Goal: Check status: Check status

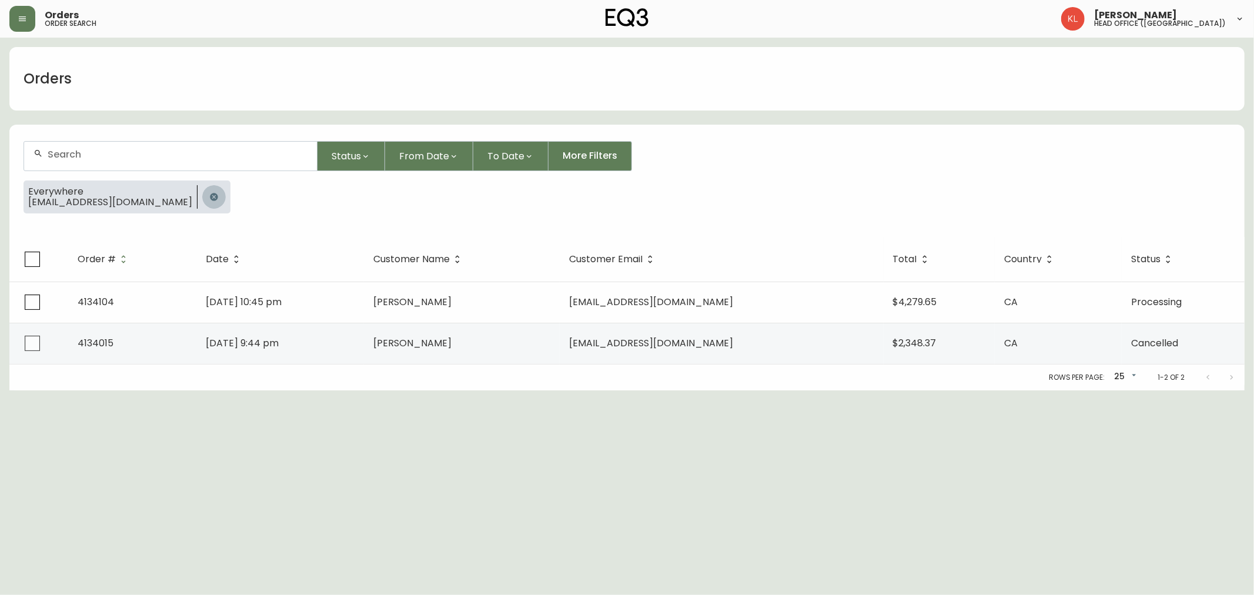
click at [202, 195] on button "button" at bounding box center [214, 197] width 24 height 24
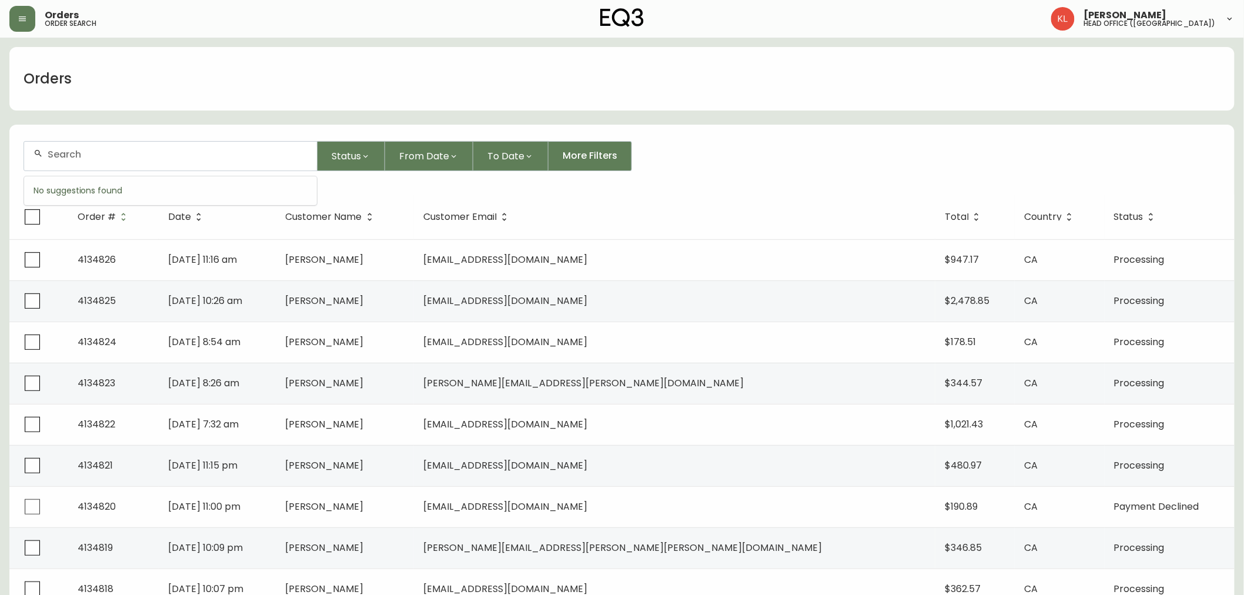
click at [139, 158] on input "text" at bounding box center [178, 154] width 260 height 11
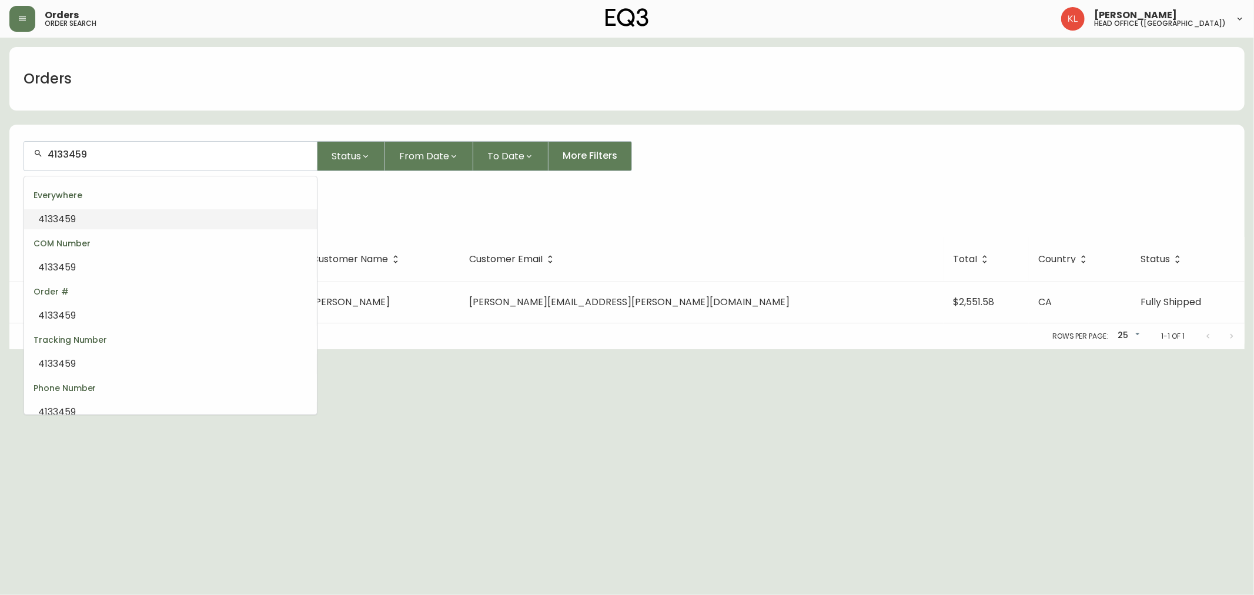
click at [71, 156] on input "4133459" at bounding box center [178, 154] width 260 height 11
click at [74, 156] on input "4133459" at bounding box center [178, 154] width 260 height 11
type input "413359"
type input "1"
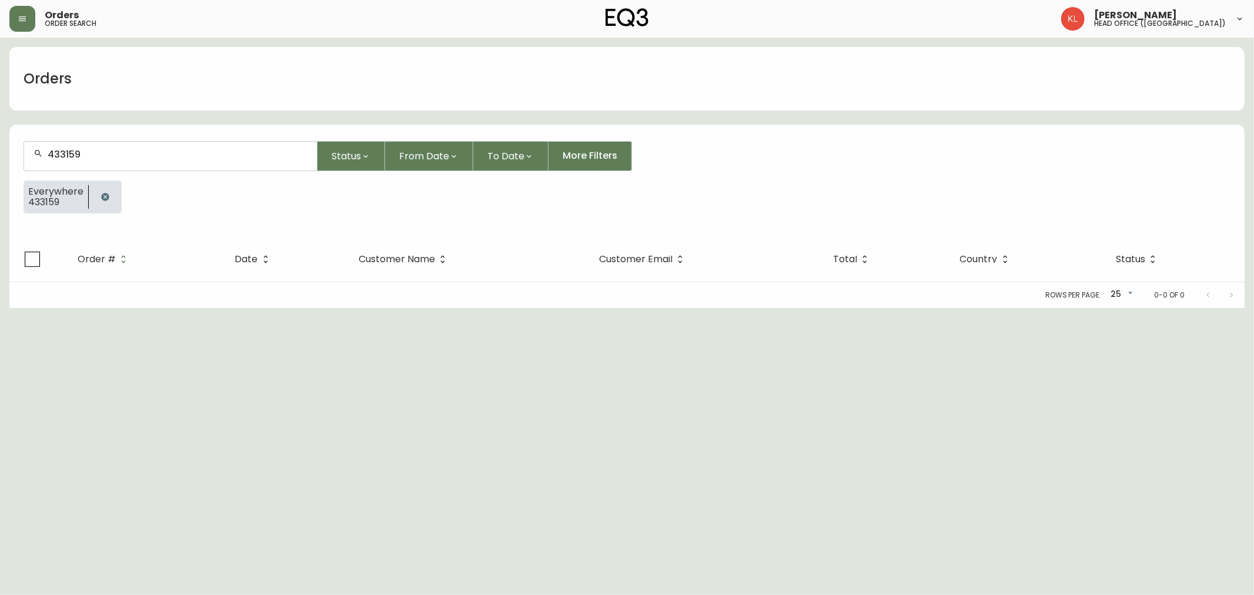
type input "433159"
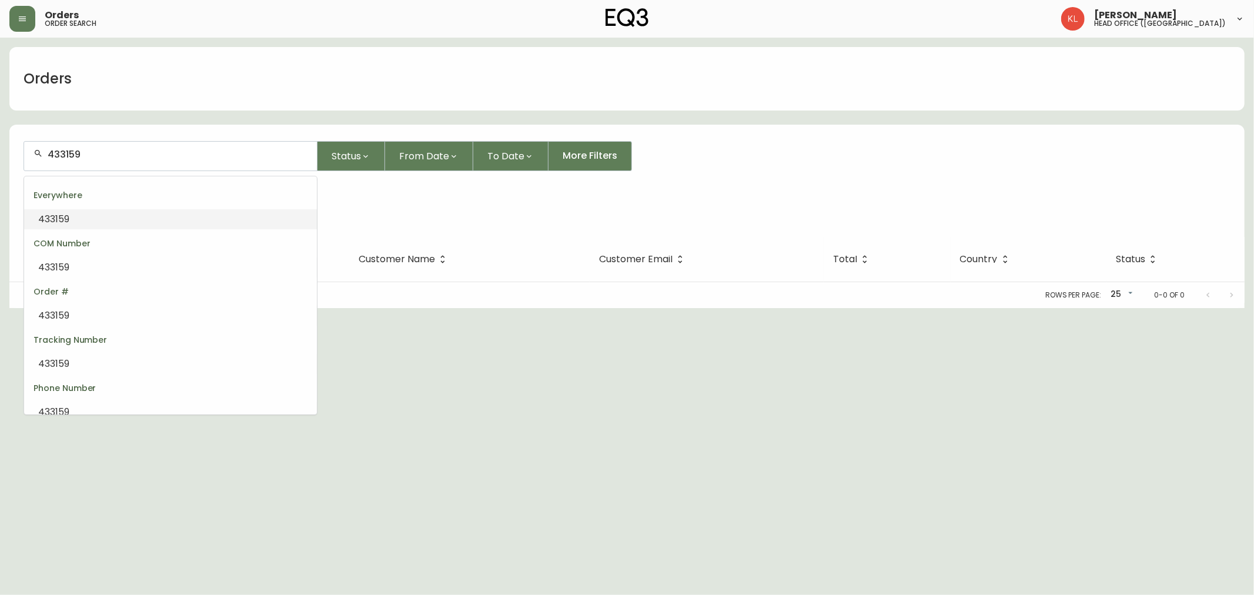
drag, startPoint x: 148, startPoint y: 156, endPoint x: 8, endPoint y: 135, distance: 141.4
click at [8, 135] on main "Orders 433159 Status From Date To Date More Filters Everywhere 433159 Order # D…" at bounding box center [627, 173] width 1254 height 270
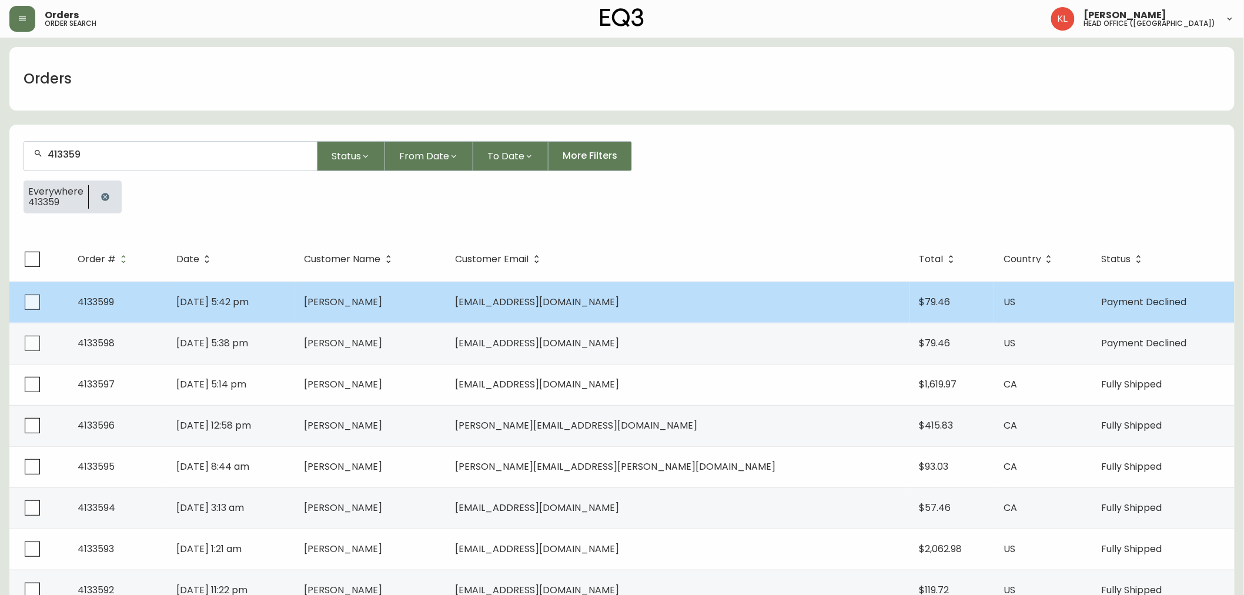
type input "413359"
click at [295, 296] on td "[DATE] 5:42 pm" at bounding box center [231, 302] width 128 height 41
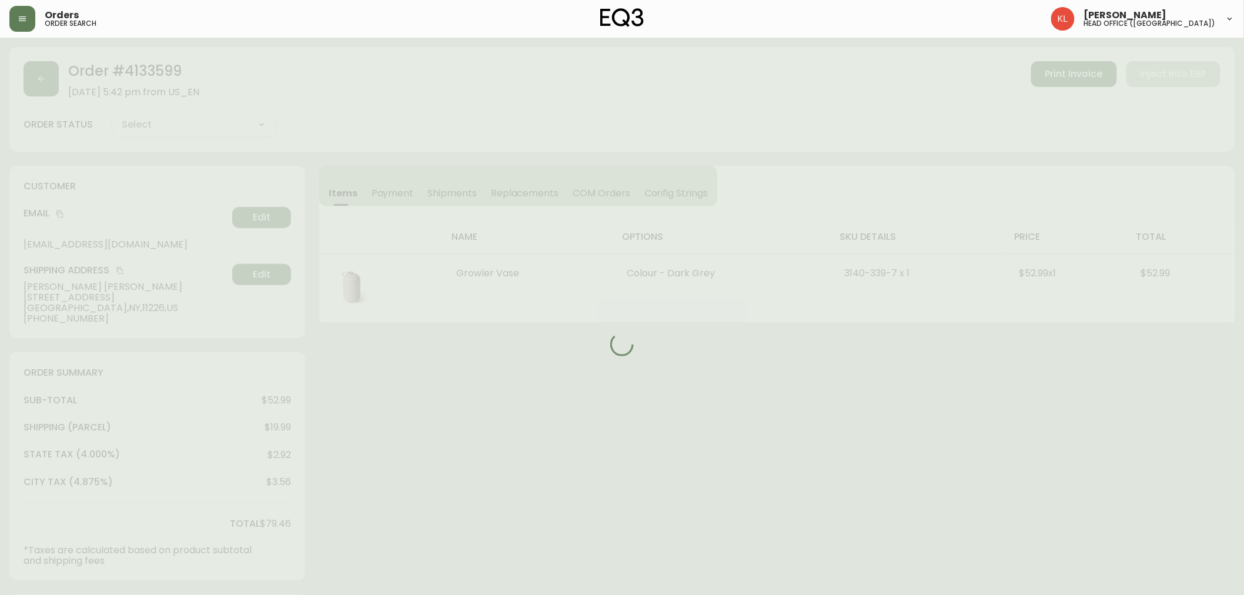
type input "Payment Declined"
select select "PAYMENT_DECLINED"
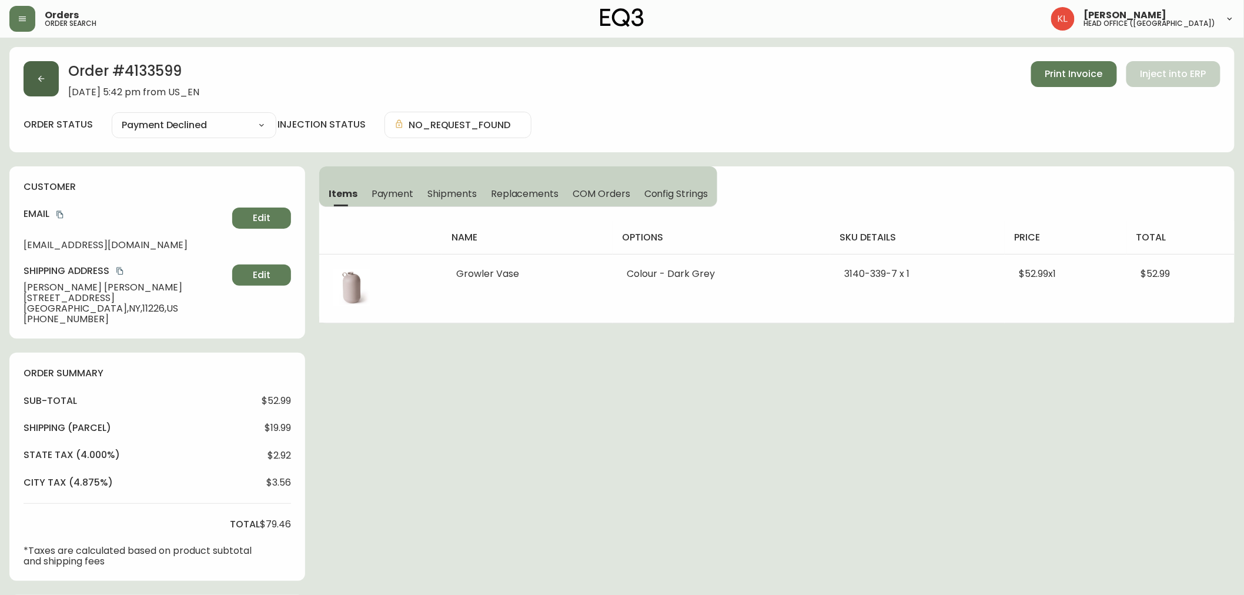
click at [40, 75] on icon "button" at bounding box center [40, 78] width 9 height 9
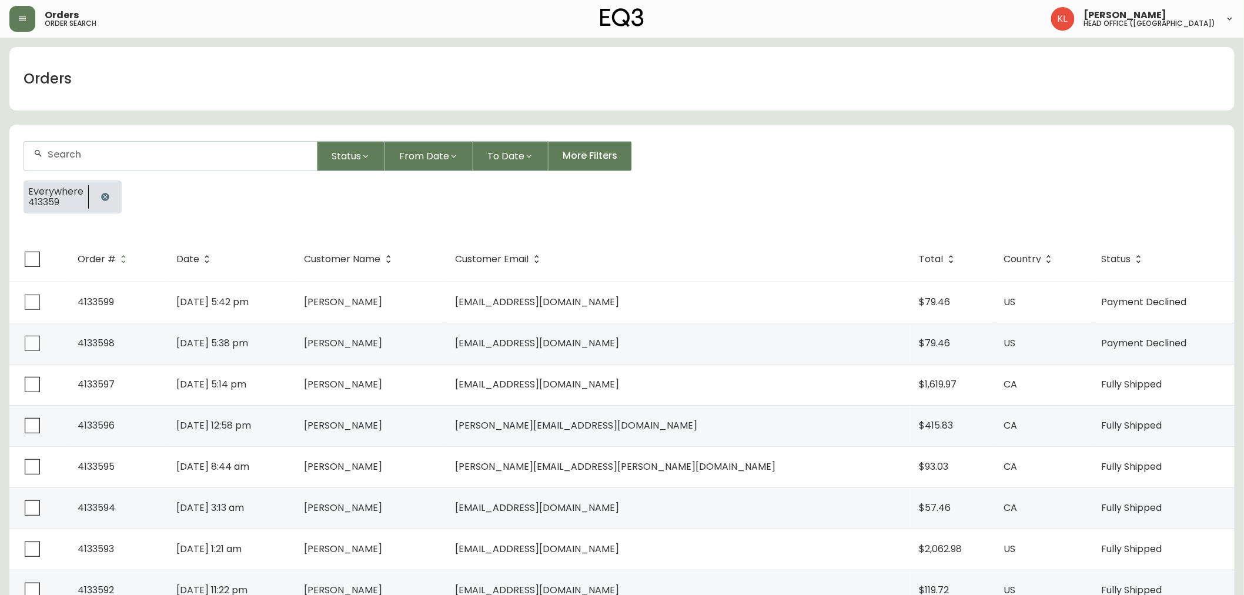
click at [105, 194] on icon "button" at bounding box center [105, 197] width 8 height 8
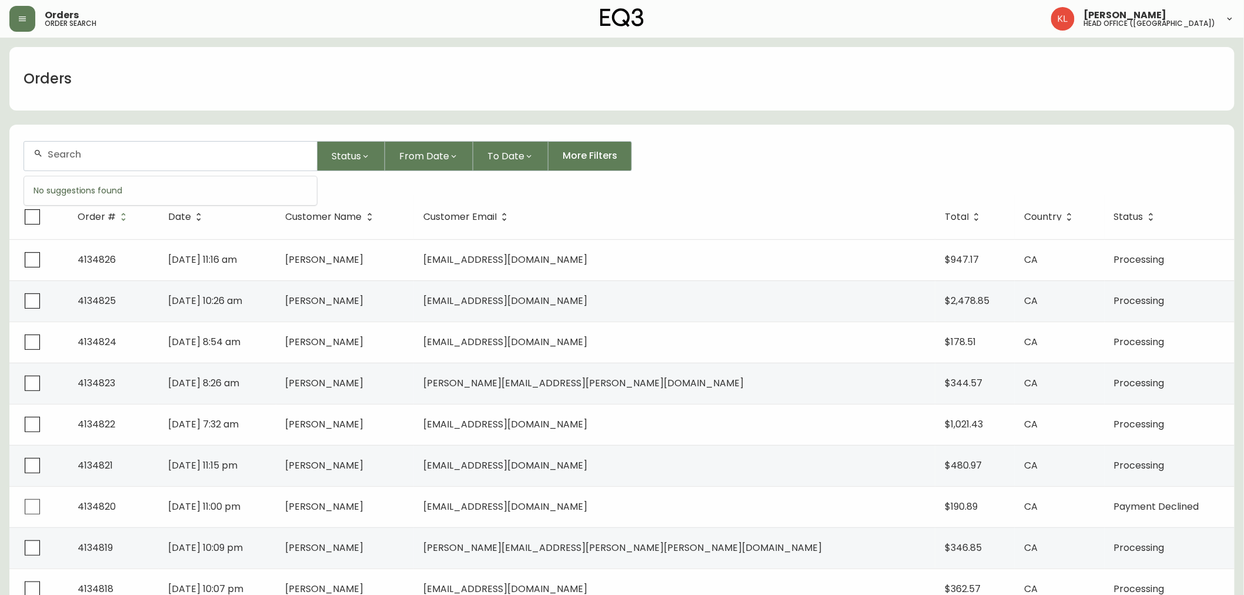
click at [109, 153] on input "text" at bounding box center [178, 154] width 260 height 11
paste input "4133159"
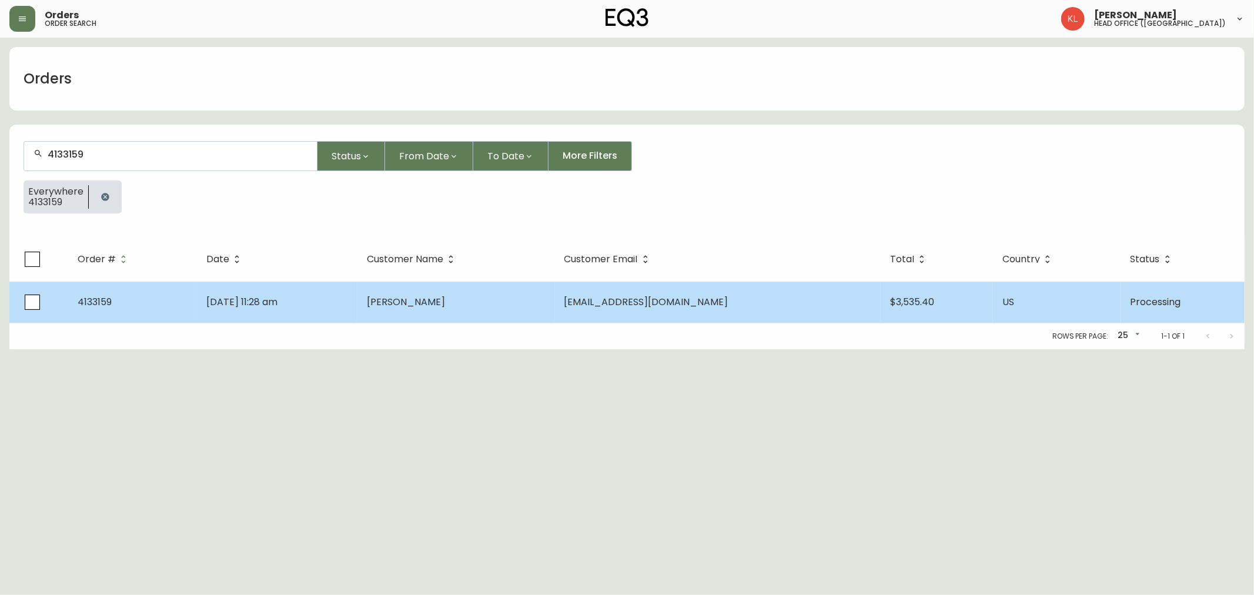
type input "4133159"
click at [349, 309] on td "[DATE] 11:28 am" at bounding box center [277, 302] width 161 height 41
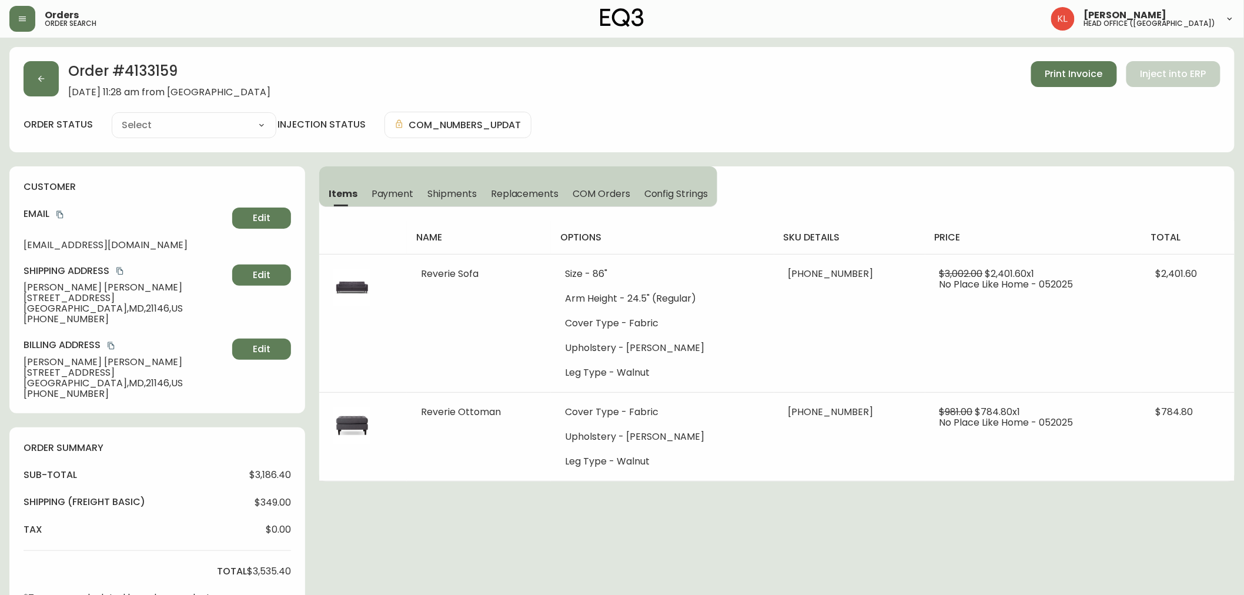
click at [349, 309] on td at bounding box center [363, 323] width 88 height 138
type input "Processing"
select select "PROCESSING"
click at [35, 89] on button "button" at bounding box center [41, 78] width 35 height 35
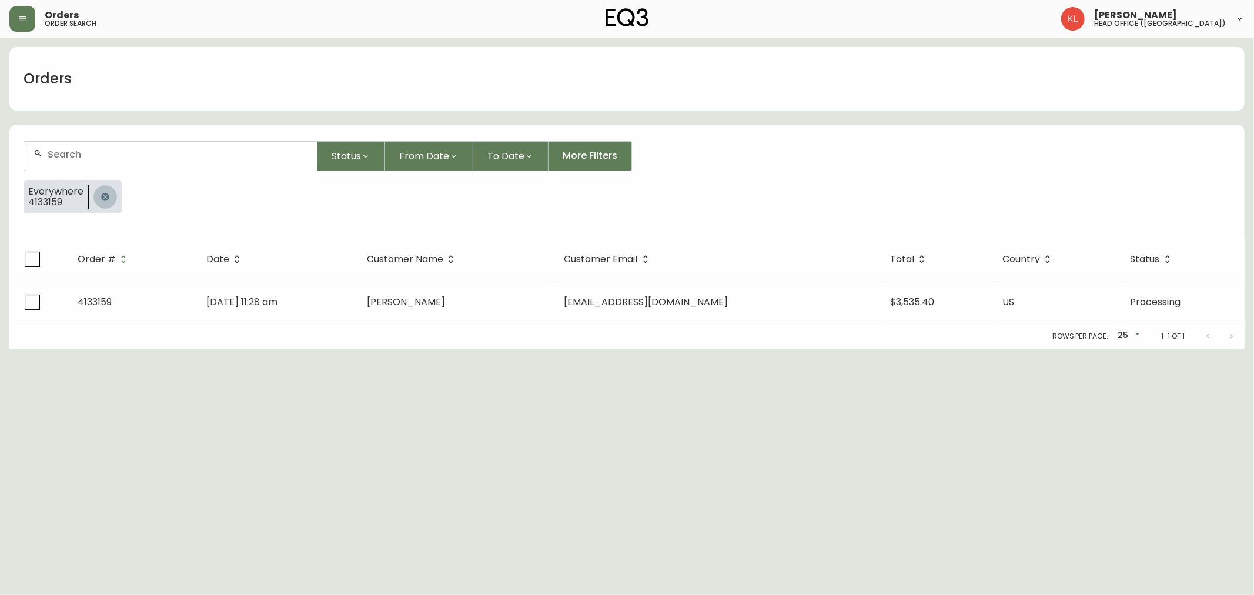
click at [110, 198] on button "button" at bounding box center [105, 197] width 24 height 24
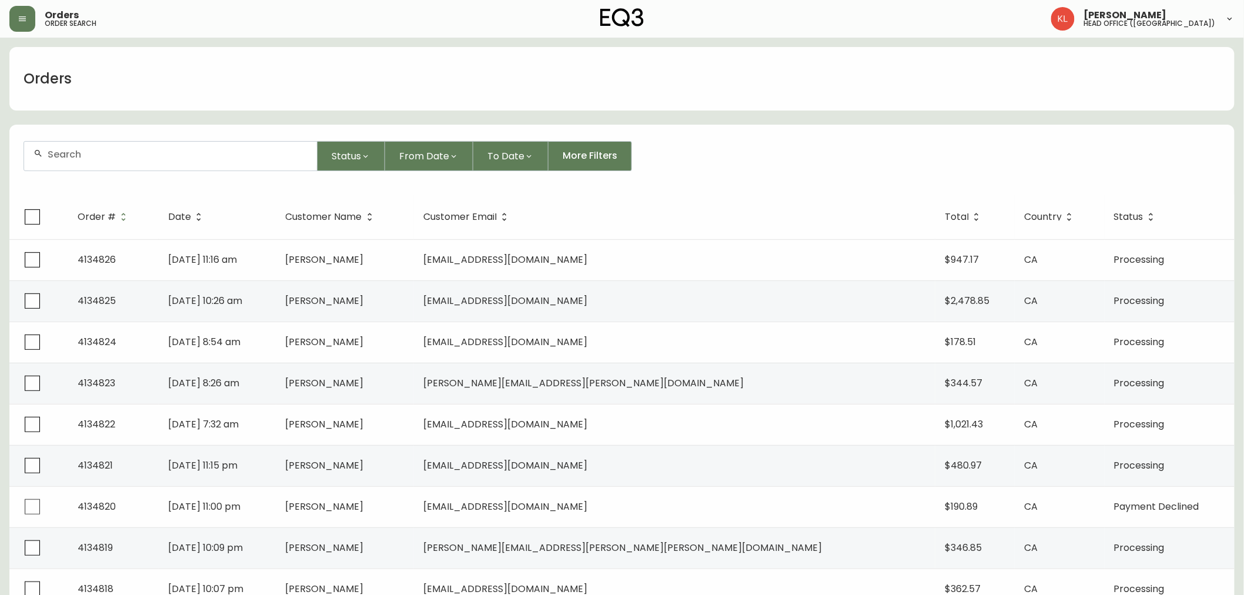
click at [118, 167] on div at bounding box center [170, 156] width 293 height 29
paste input "4134469"
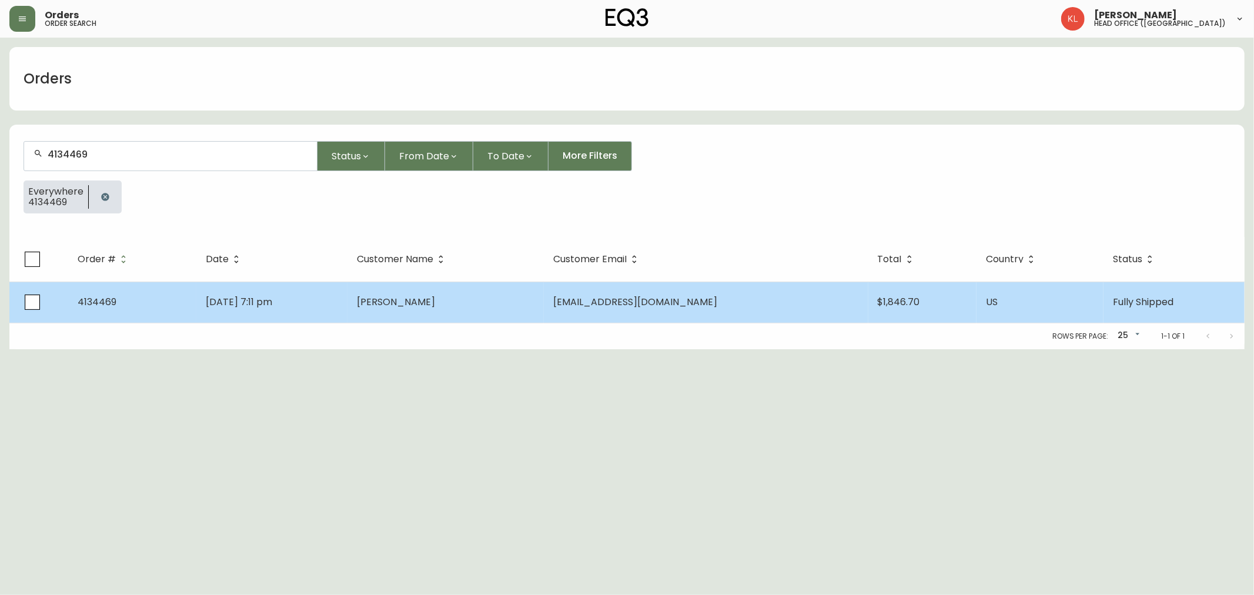
type input "4134469"
click at [206, 285] on td "[DATE] 7:11 pm" at bounding box center [271, 302] width 151 height 41
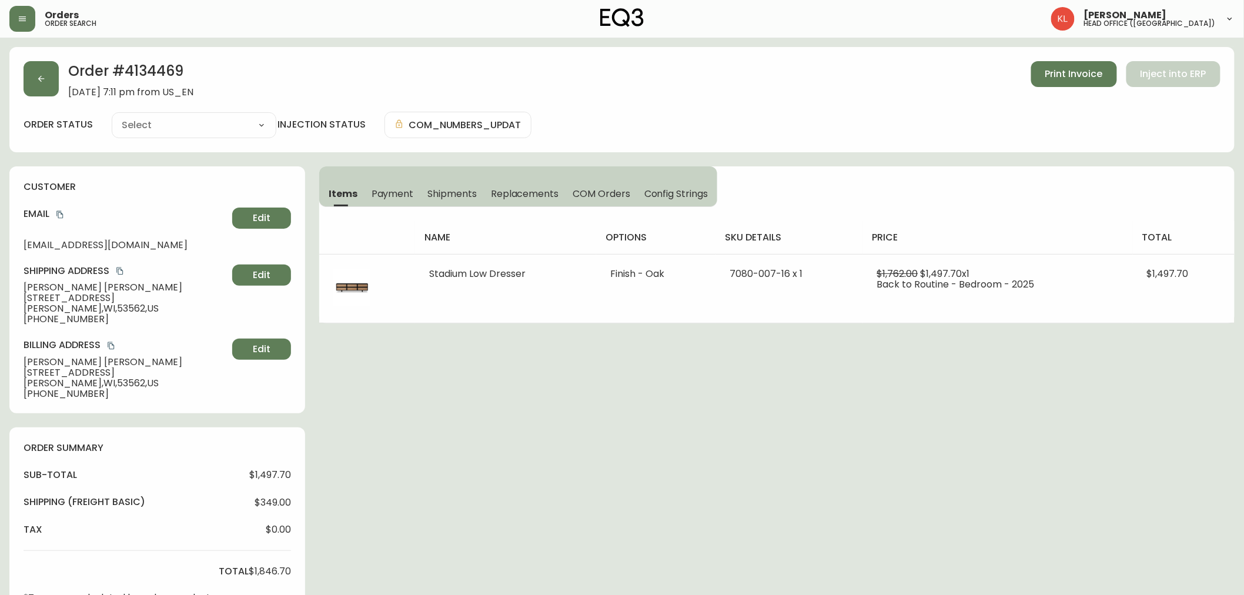
type input "Fully Shipped"
select select "FULLY_SHIPPED"
click at [40, 78] on icon "button" at bounding box center [40, 78] width 9 height 9
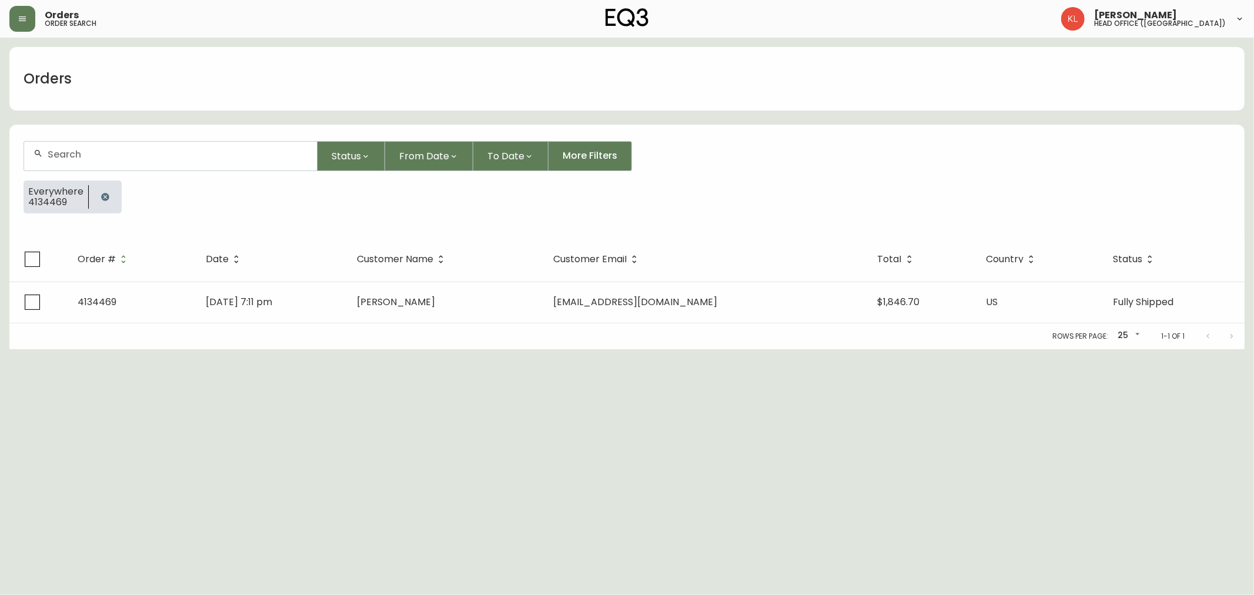
click at [108, 196] on button "button" at bounding box center [105, 197] width 24 height 24
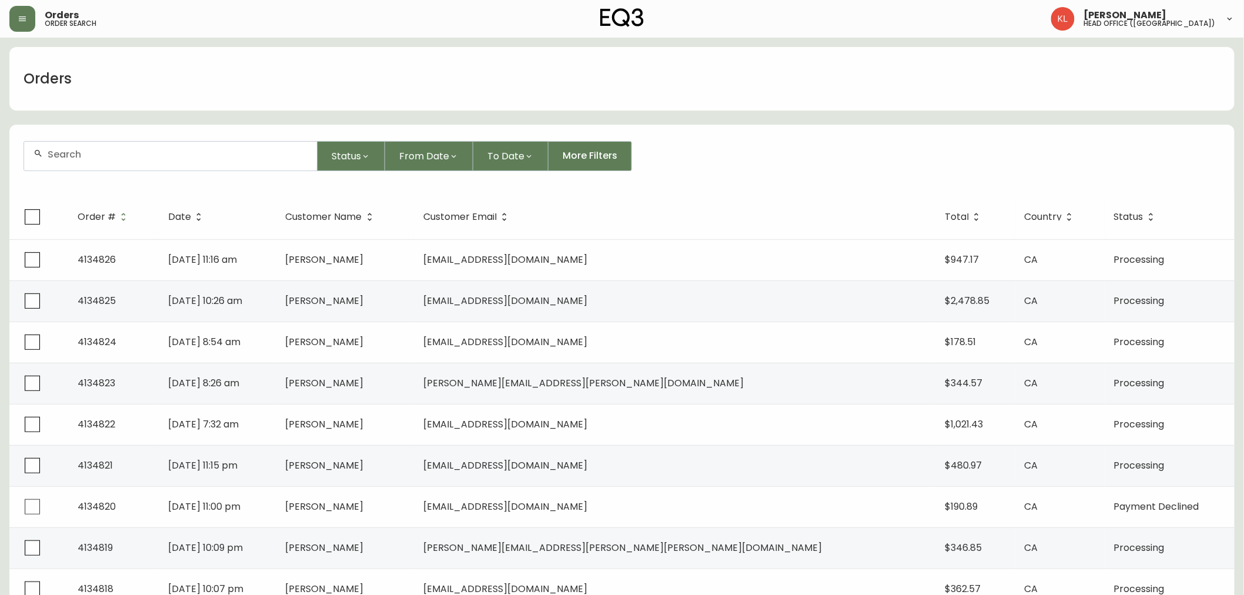
click at [109, 162] on div at bounding box center [170, 156] width 293 height 29
paste input "[PERSON_NAME][EMAIL_ADDRESS][DOMAIN_NAME]"
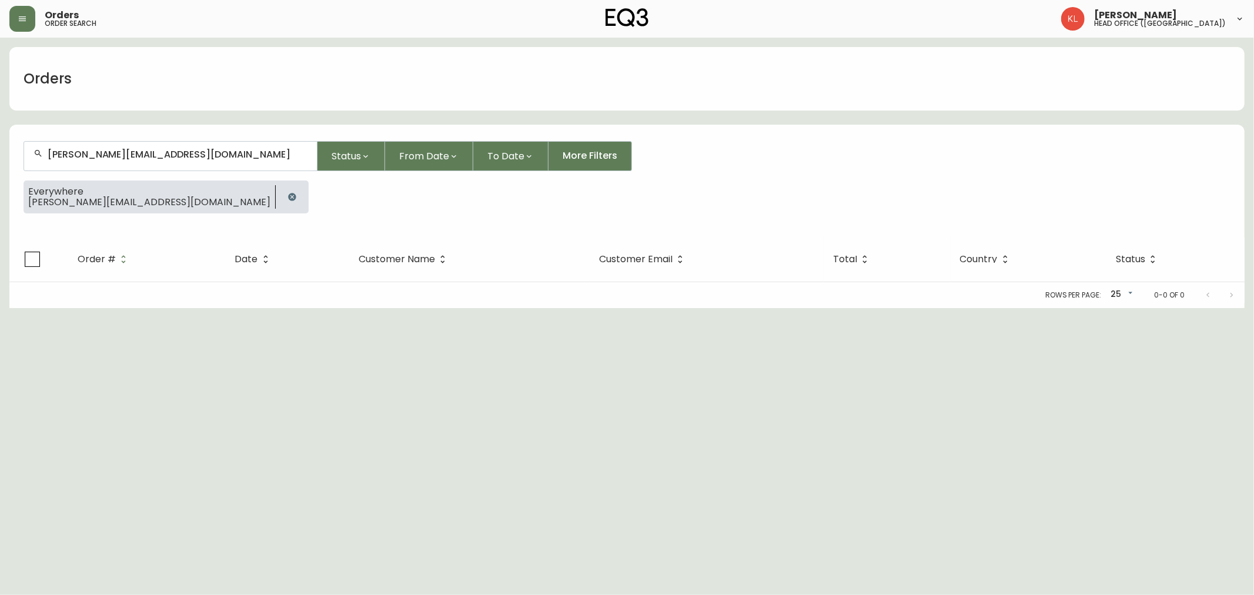
type input "[PERSON_NAME][EMAIL_ADDRESS][DOMAIN_NAME]"
click at [288, 200] on icon "button" at bounding box center [292, 196] width 9 height 9
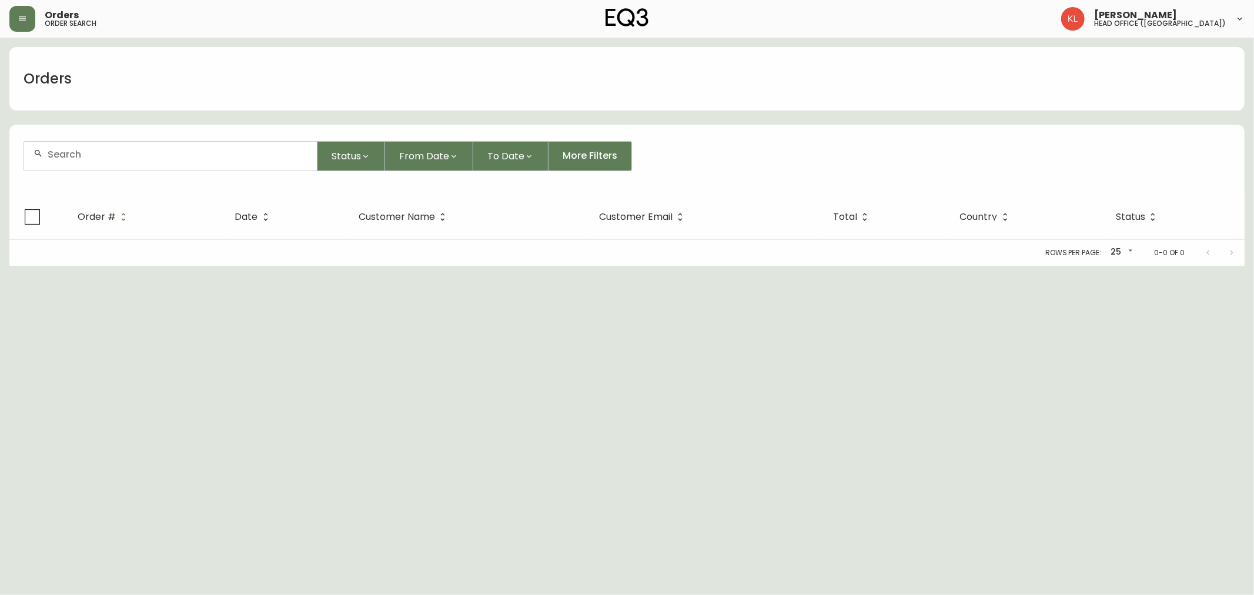
click at [149, 151] on input "text" at bounding box center [178, 154] width 260 height 11
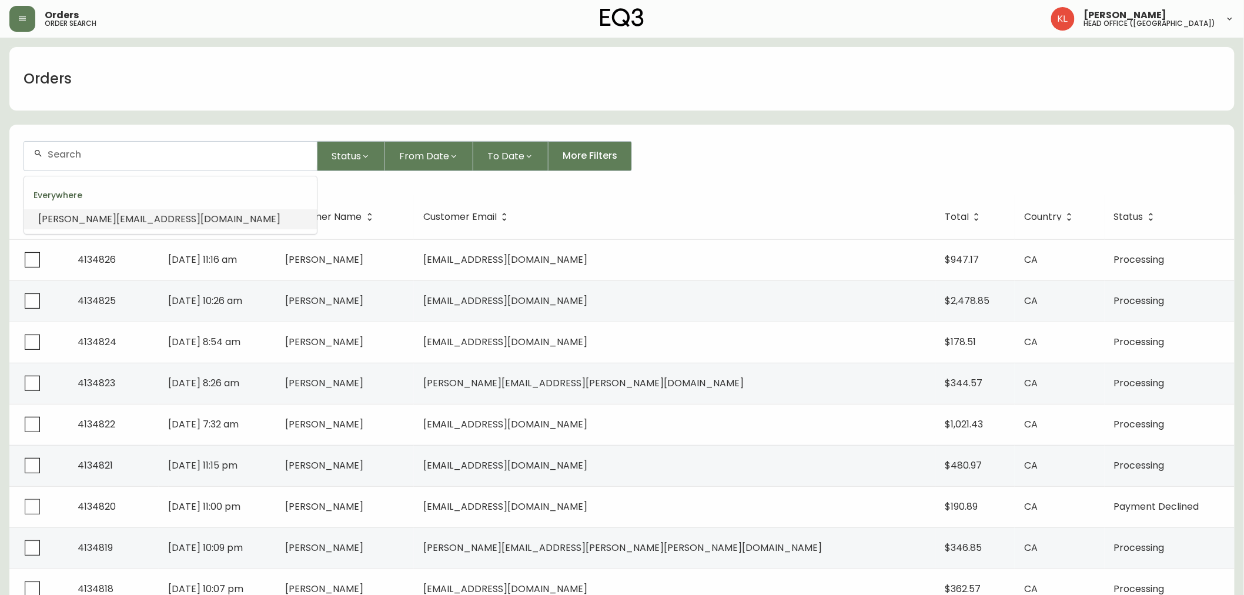
paste input "R"
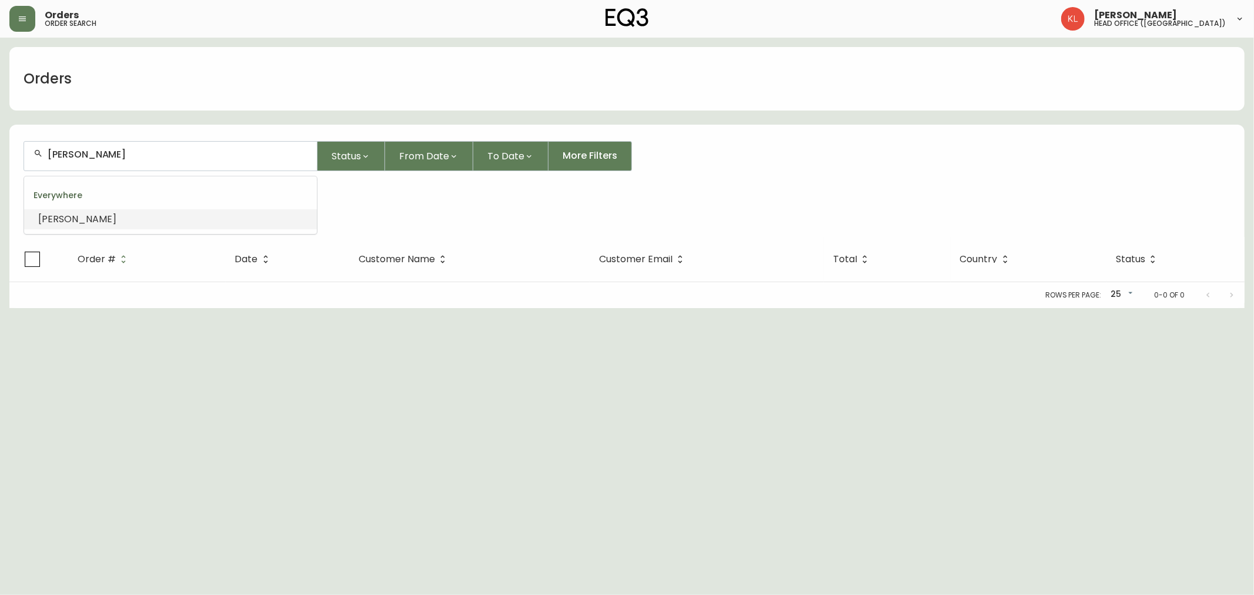
click at [91, 153] on input "[PERSON_NAME]" at bounding box center [178, 154] width 260 height 11
type input "[PERSON_NAME][GEOGRAPHIC_DATA]"
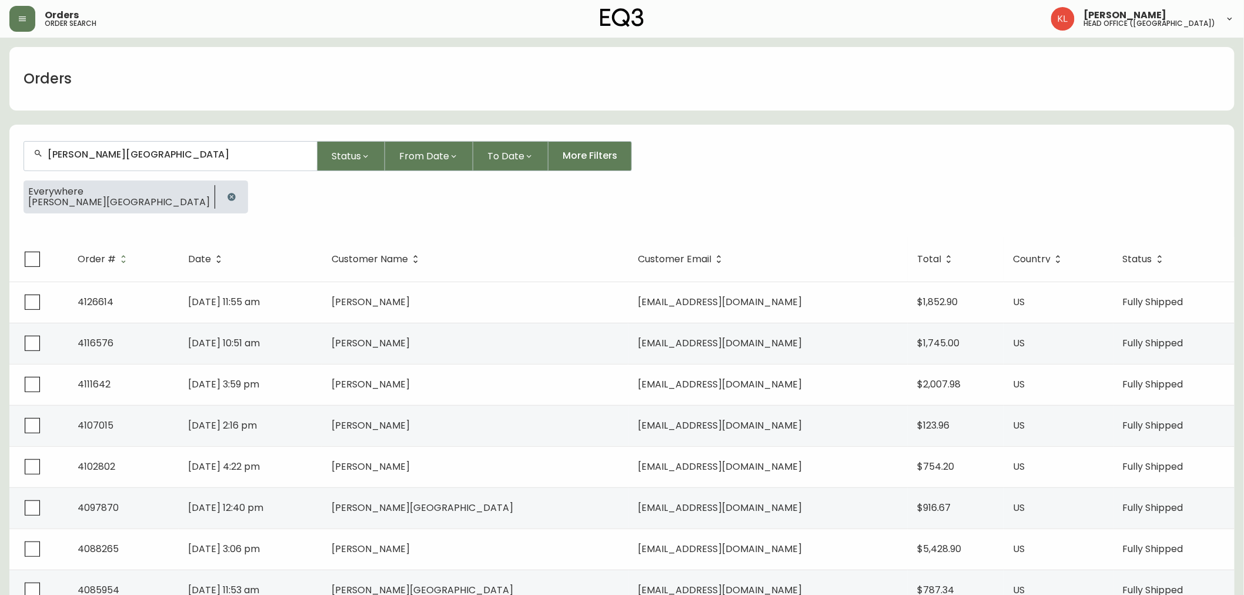
type input "[PERSON_NAME][GEOGRAPHIC_DATA]"
drag, startPoint x: 172, startPoint y: 160, endPoint x: 24, endPoint y: 127, distance: 151.8
click at [24, 127] on form "[PERSON_NAME][GEOGRAPHIC_DATA] Status From Date To Date More Filters Everywhere…" at bounding box center [621, 182] width 1225 height 110
click at [227, 196] on icon "button" at bounding box center [231, 196] width 9 height 9
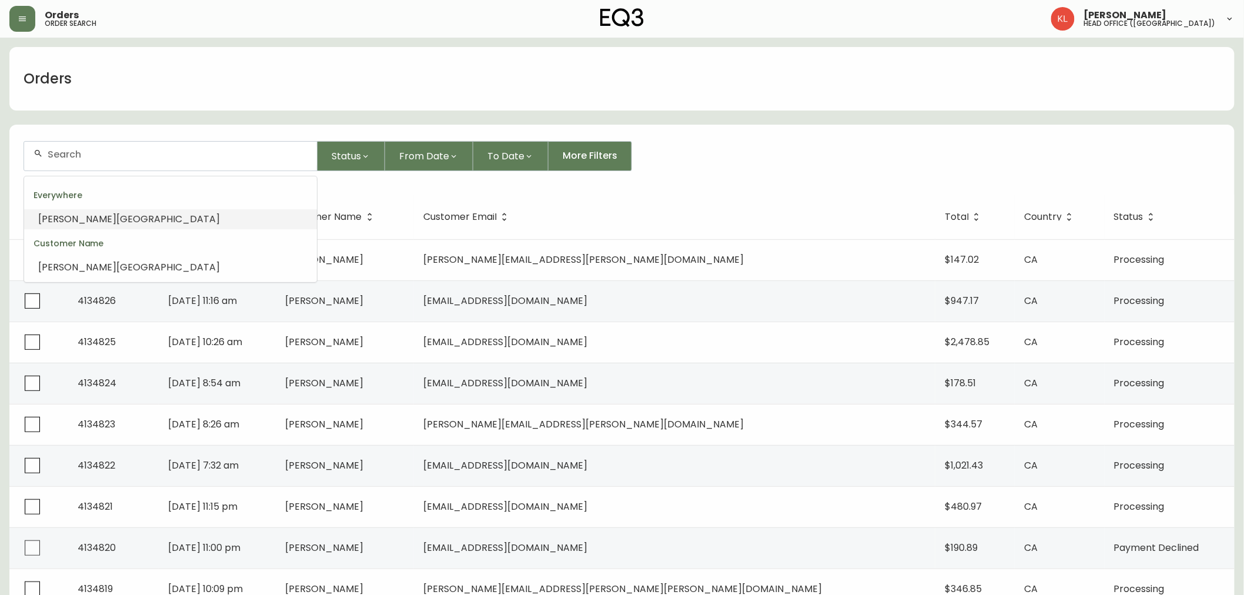
click at [65, 158] on input "text" at bounding box center [178, 154] width 260 height 11
paste input "[PHONE_NUMBER]"
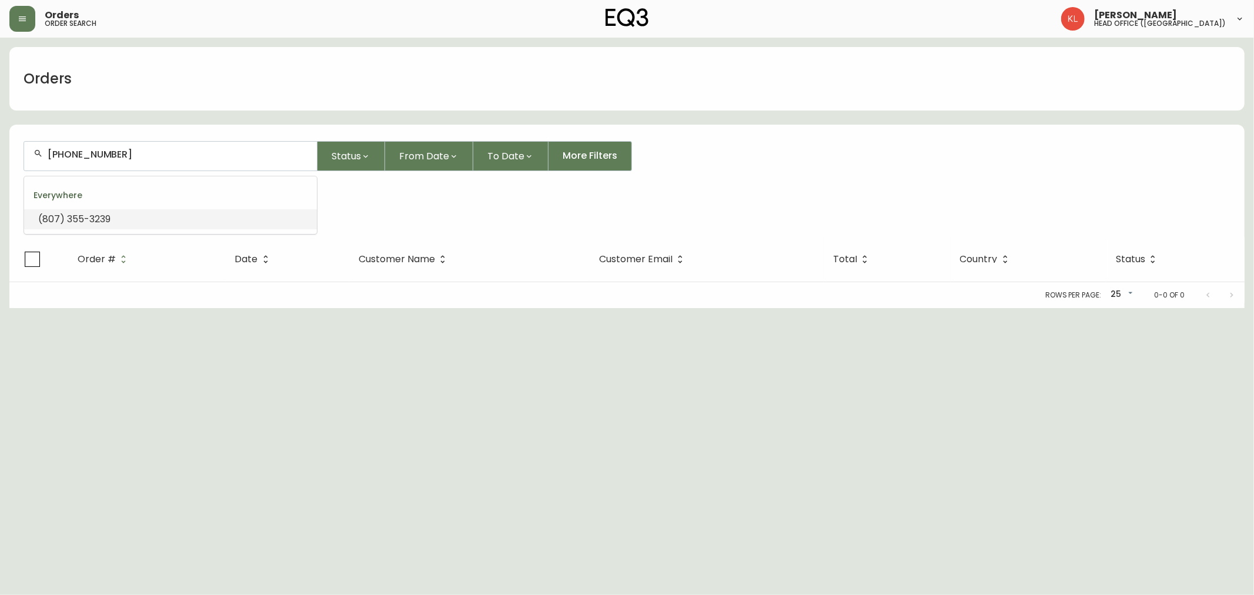
drag, startPoint x: 138, startPoint y: 151, endPoint x: 0, endPoint y: 141, distance: 137.9
click at [0, 141] on main "Orders [PHONE_NUMBER] Status From Date To Date More Filters Everywhere [PHONE_N…" at bounding box center [627, 173] width 1254 height 270
paste input "[EMAIL_ADDRESS][DOMAIN_NAME]"
type input "[EMAIL_ADDRESS][DOMAIN_NAME]"
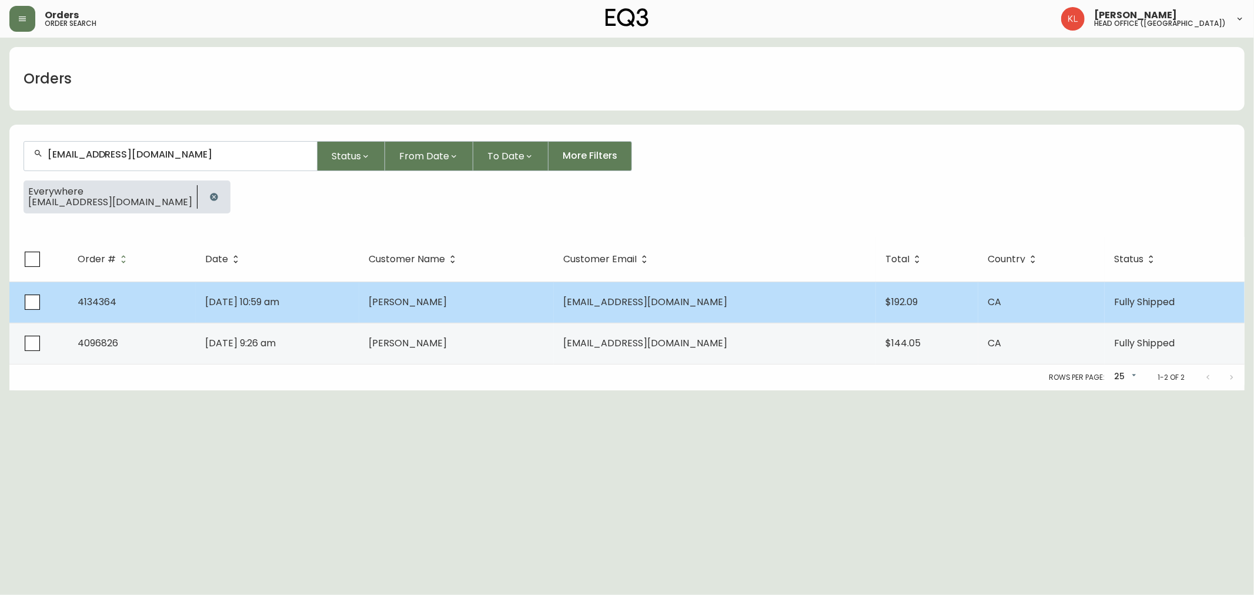
type input "[EMAIL_ADDRESS][DOMAIN_NAME]"
click at [275, 310] on td "[DATE] 10:59 am" at bounding box center [277, 302] width 163 height 41
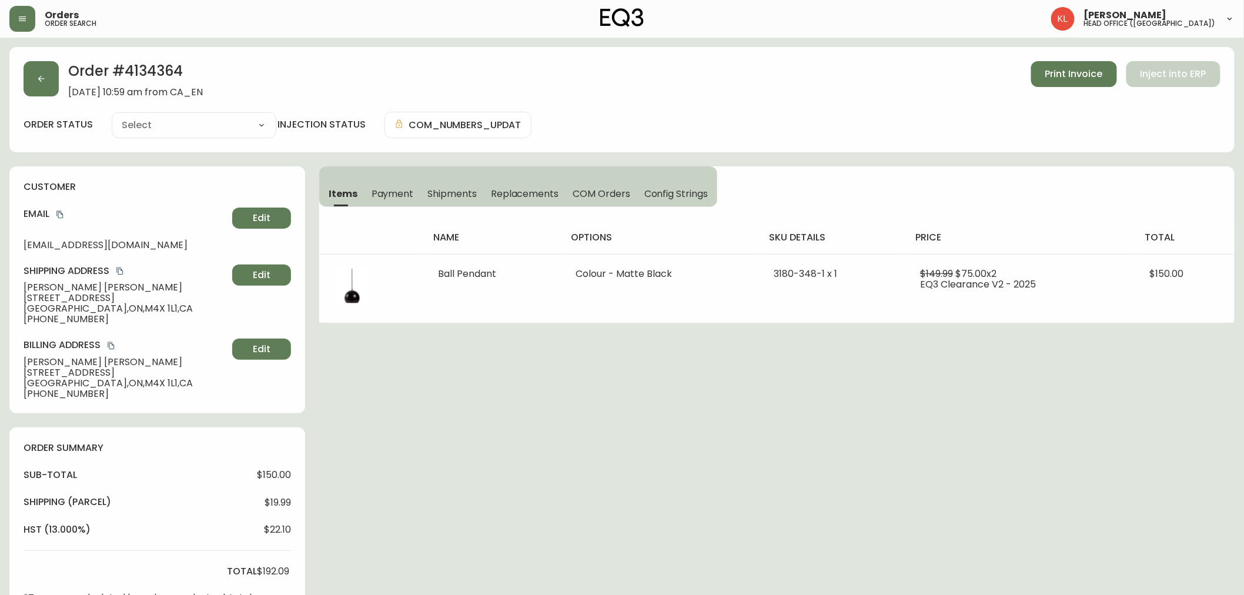
type input "Fully Shipped"
select select "FULLY_SHIPPED"
click at [430, 188] on span "Shipments" at bounding box center [451, 194] width 49 height 12
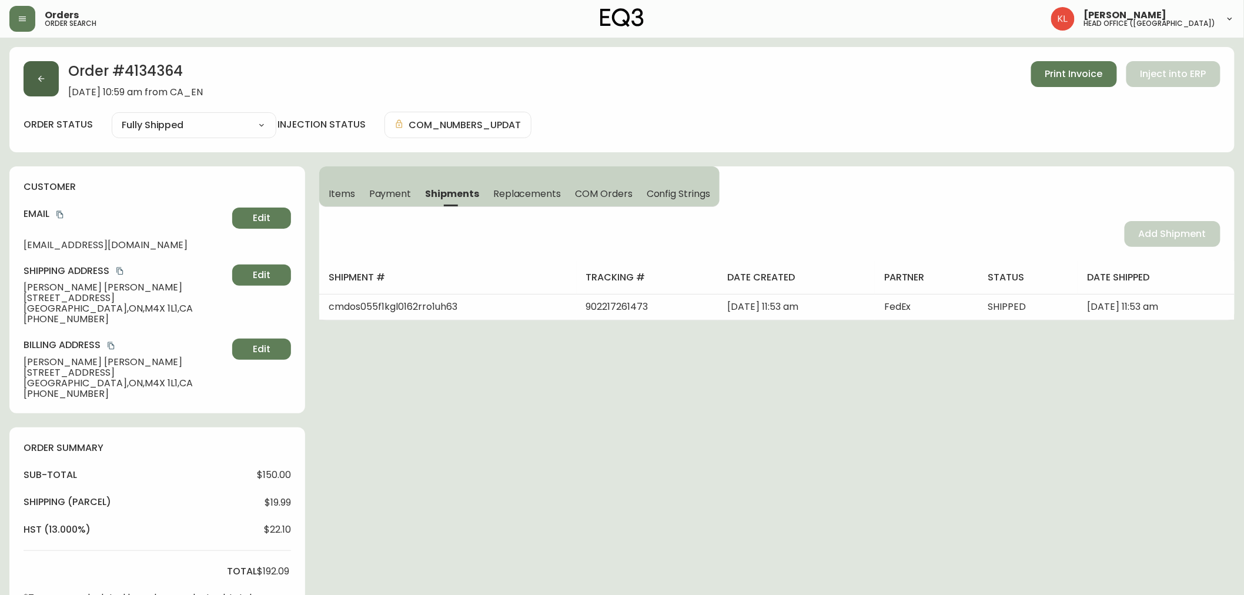
click at [36, 75] on icon "button" at bounding box center [40, 78] width 9 height 9
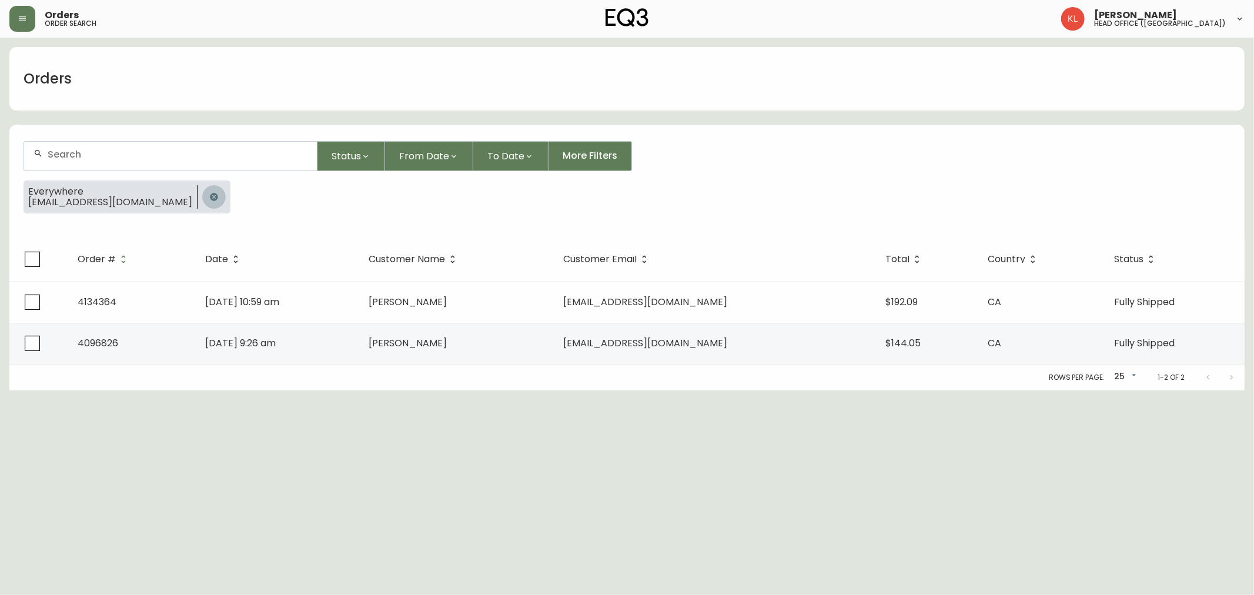
click at [202, 190] on button "button" at bounding box center [214, 197] width 24 height 24
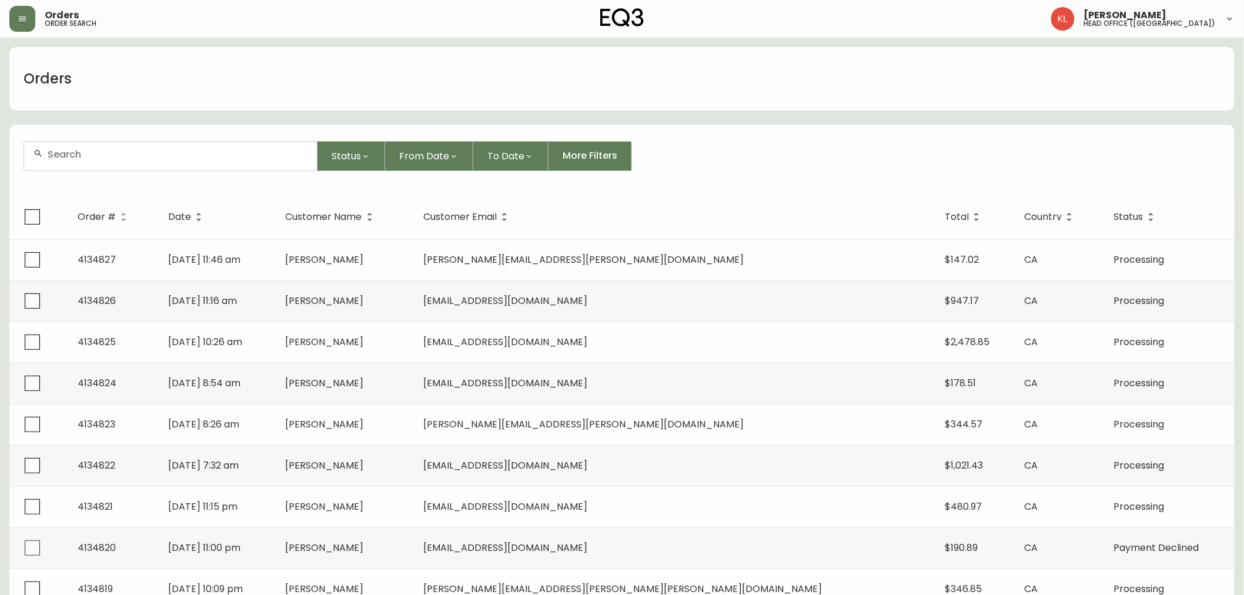
click at [139, 166] on div at bounding box center [170, 156] width 293 height 29
paste input "[EMAIL_ADDRESS][DOMAIN_NAME]"
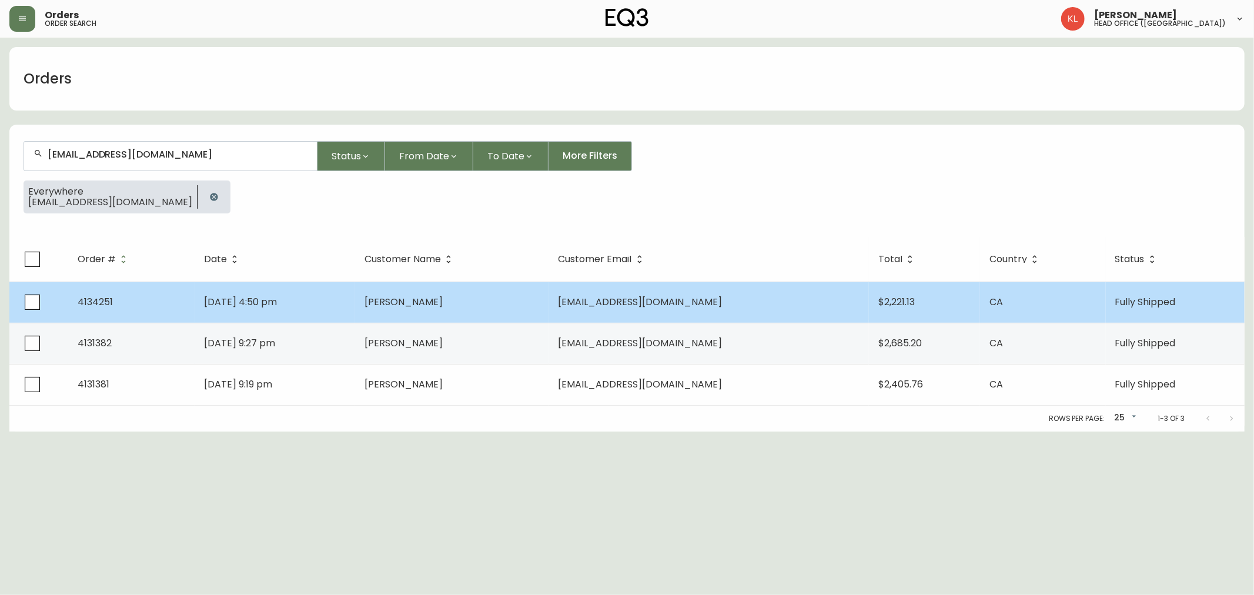
type input "[EMAIL_ADDRESS][DOMAIN_NAME]"
click at [312, 305] on td "[DATE] 4:50 pm" at bounding box center [275, 302] width 161 height 41
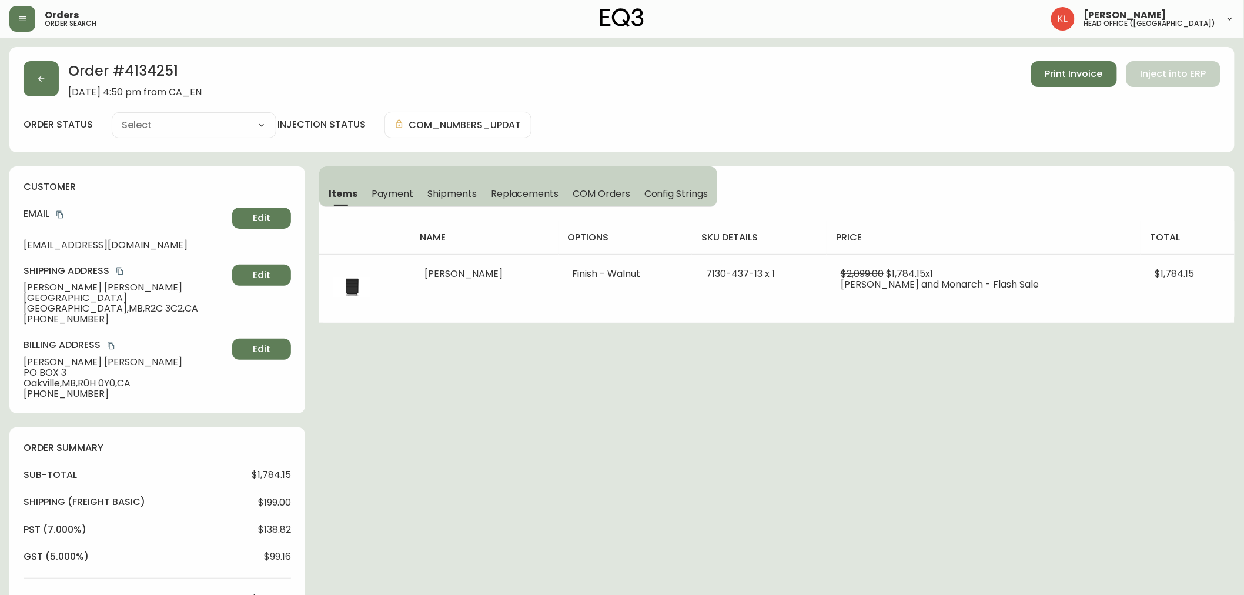
type input "Fully Shipped"
select select "FULLY_SHIPPED"
click at [49, 83] on button "button" at bounding box center [41, 78] width 35 height 35
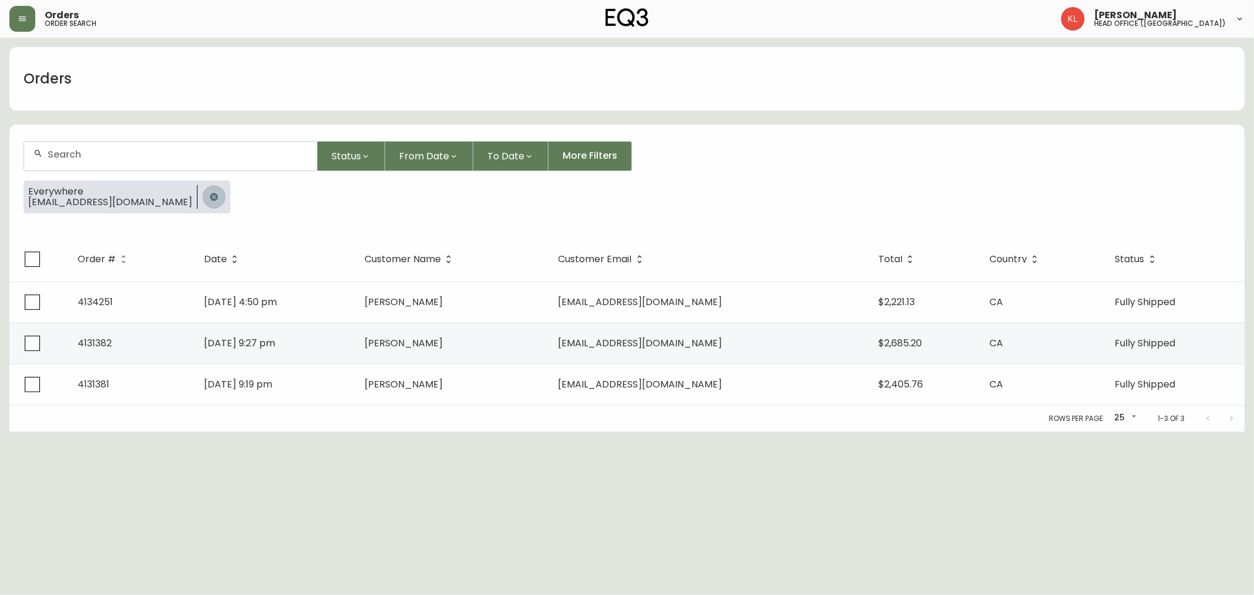
click at [202, 185] on button "button" at bounding box center [214, 197] width 24 height 24
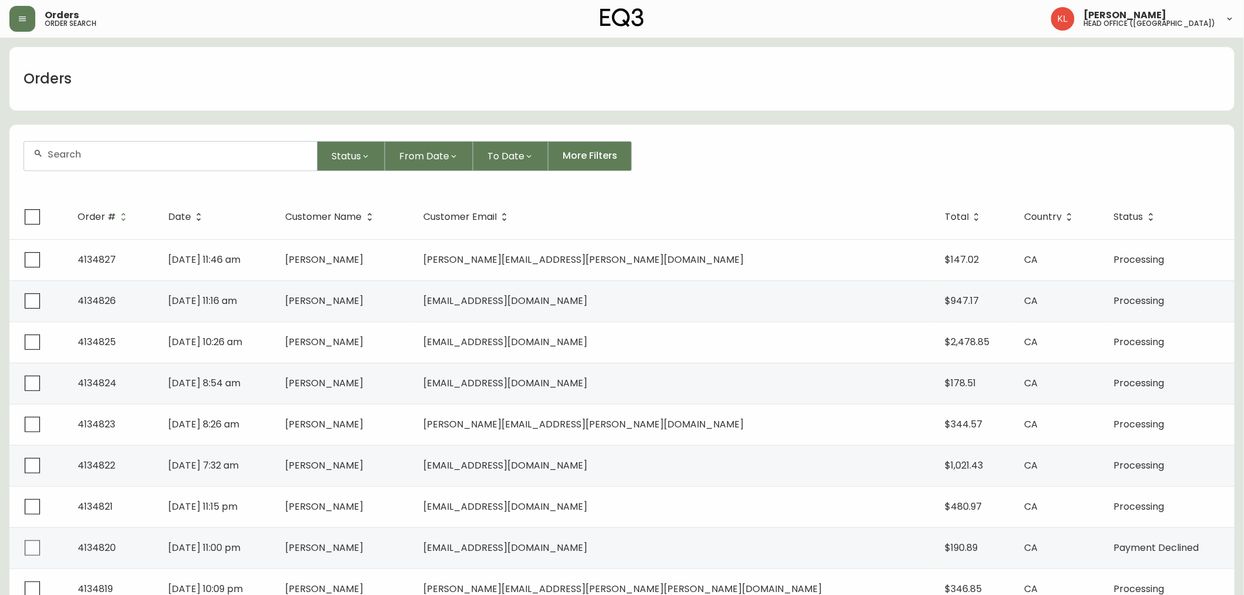
click at [141, 166] on div at bounding box center [170, 156] width 293 height 29
paste input "[EMAIL_ADDRESS][DOMAIN_NAME]"
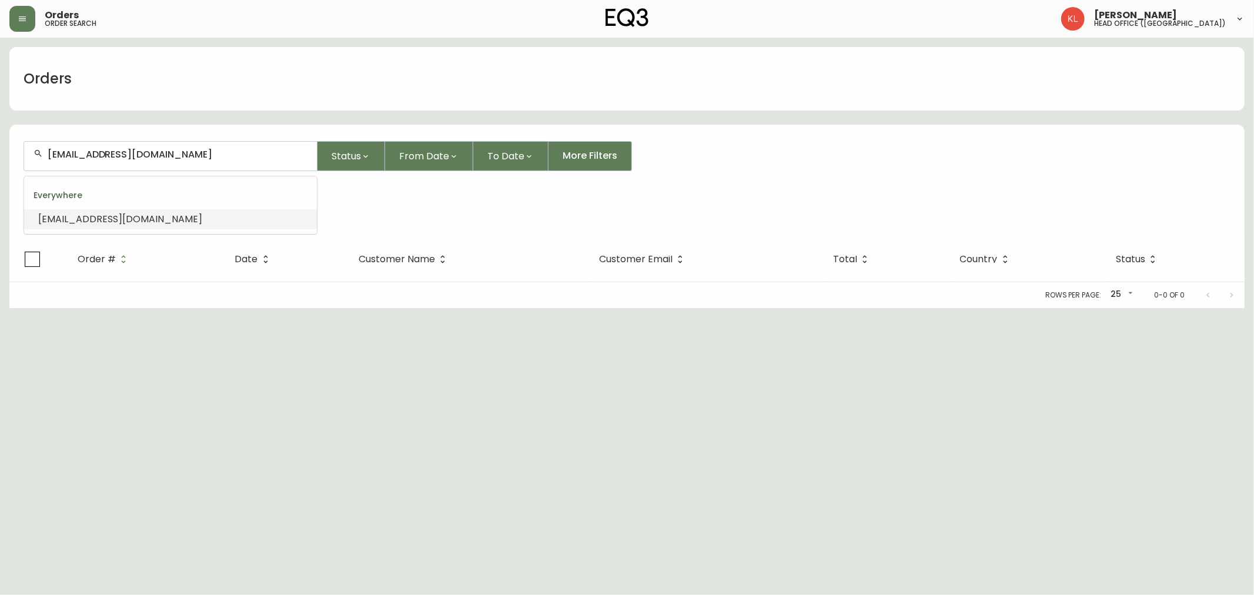
drag, startPoint x: 185, startPoint y: 158, endPoint x: 0, endPoint y: 151, distance: 184.7
click at [0, 151] on main "Orders [EMAIL_ADDRESS][DOMAIN_NAME] Status From Date To Date More Filters Every…" at bounding box center [627, 173] width 1254 height 270
paste input "[PERSON_NAME]"
type input "[PERSON_NAME]"
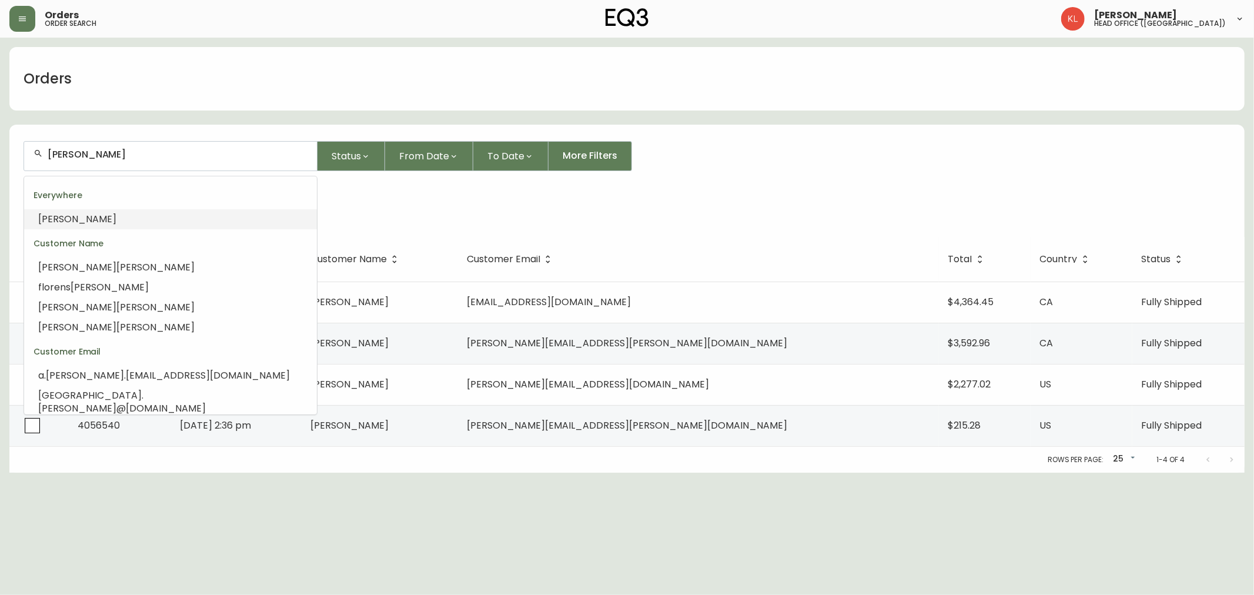
drag, startPoint x: 120, startPoint y: 159, endPoint x: 0, endPoint y: 155, distance: 120.0
click at [0, 155] on main "Orders [PERSON_NAME] Status From Date To Date More Filters Everywhere [PERSON_N…" at bounding box center [627, 255] width 1254 height 435
paste input "[EMAIL_ADDRESS][DOMAIN_NAME]"
type input "[EMAIL_ADDRESS][DOMAIN_NAME]"
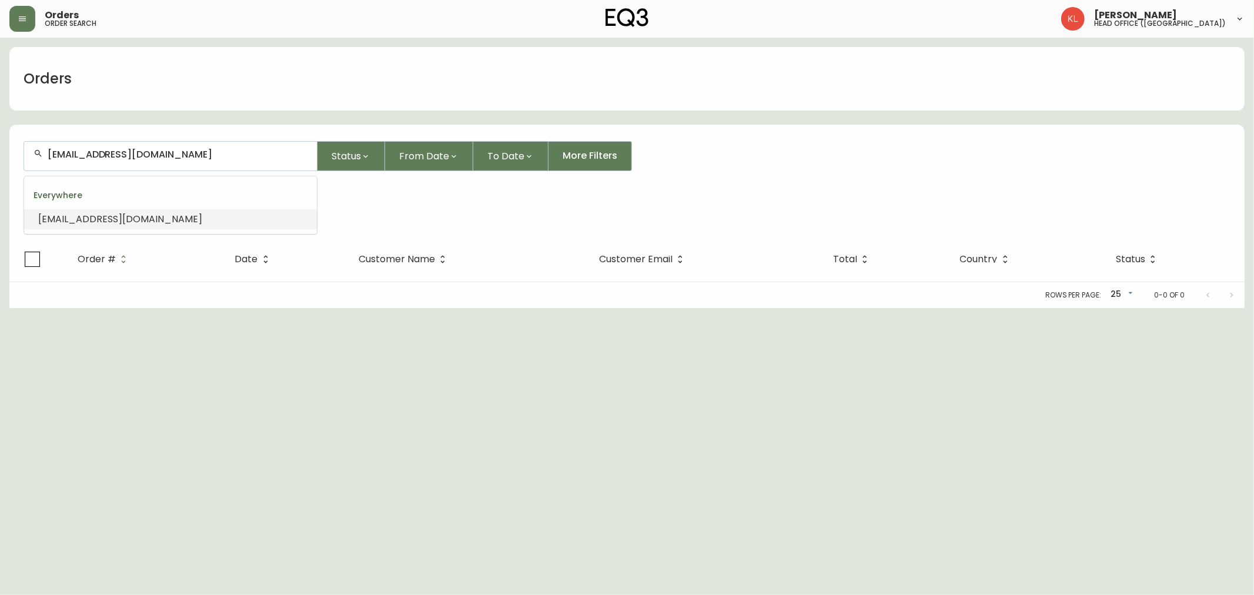
drag, startPoint x: 183, startPoint y: 153, endPoint x: 0, endPoint y: 146, distance: 183.0
click at [0, 146] on main "Orders [EMAIL_ADDRESS][DOMAIN_NAME] Status From Date To Date More Filters Every…" at bounding box center [627, 173] width 1254 height 270
paste input "arohrbacher@me"
type input "[EMAIL_ADDRESS][DOMAIN_NAME]"
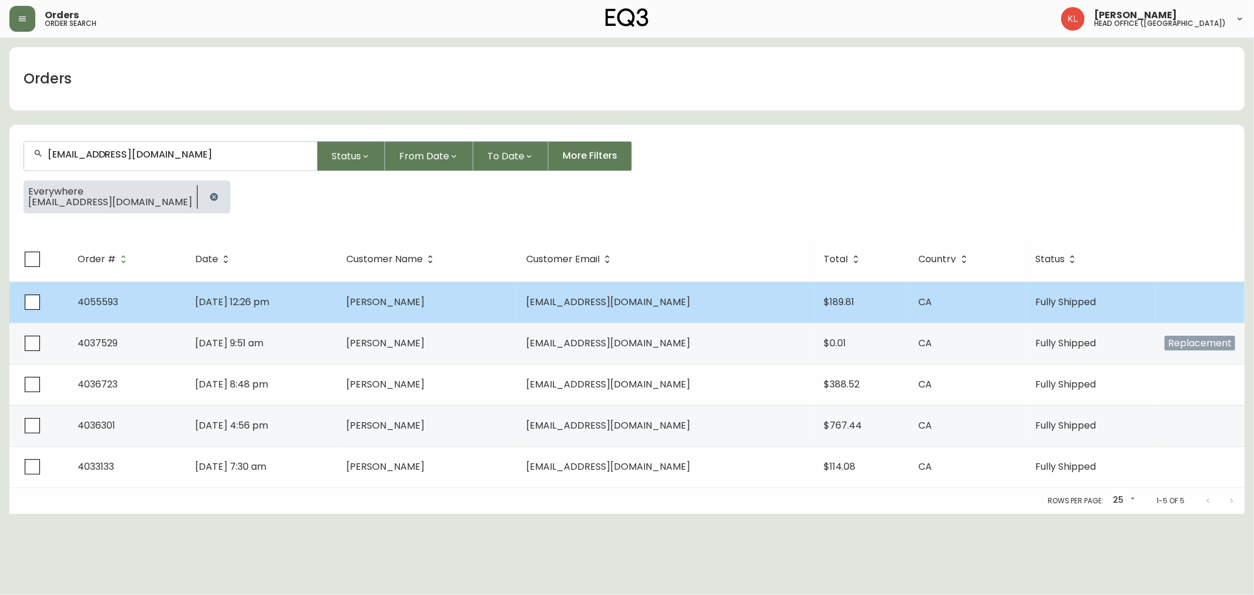
type input "[EMAIL_ADDRESS][DOMAIN_NAME]"
click at [312, 314] on td "[DATE] 12:26 pm" at bounding box center [261, 302] width 151 height 41
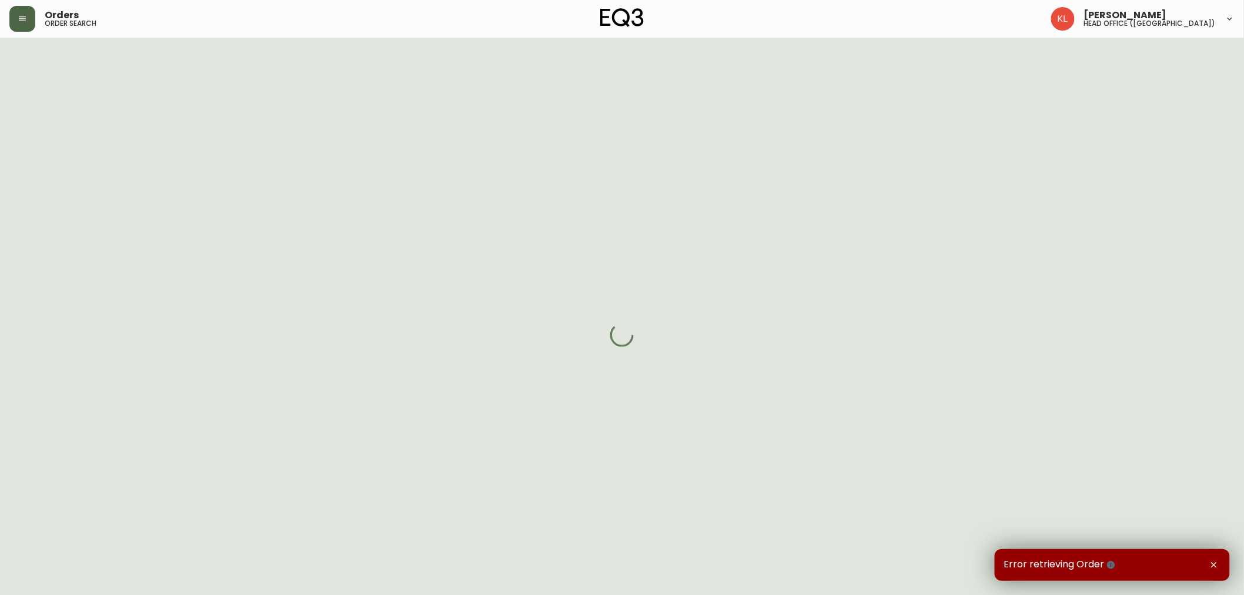
click at [31, 24] on button "button" at bounding box center [22, 19] width 26 height 26
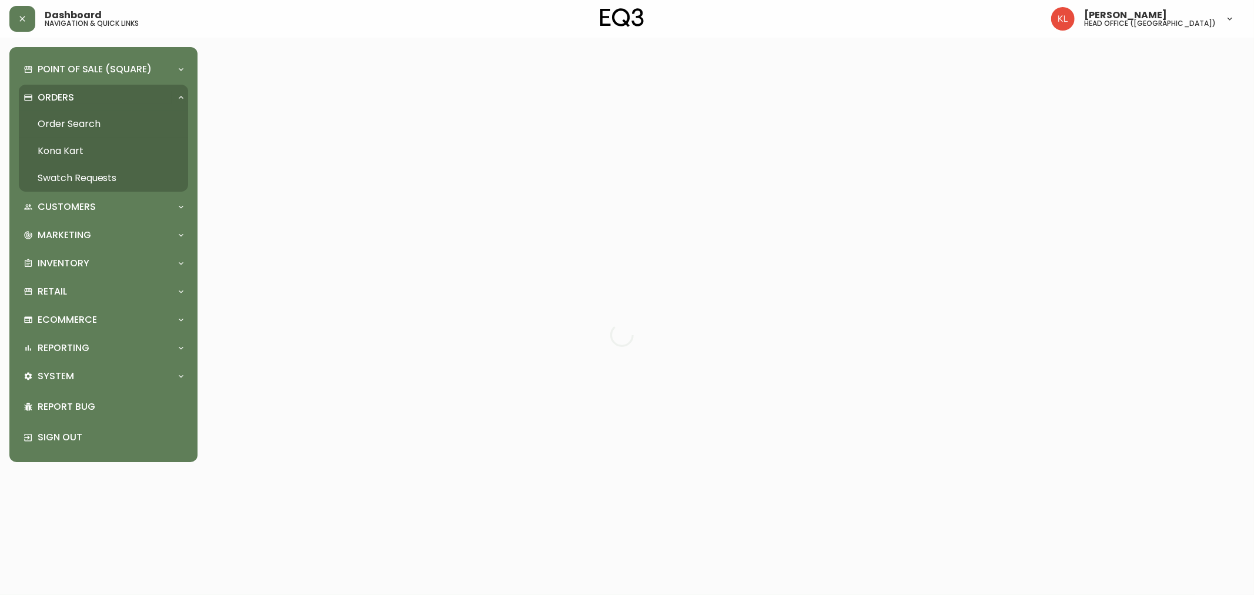
click at [58, 119] on link "Order Search" at bounding box center [103, 124] width 169 height 27
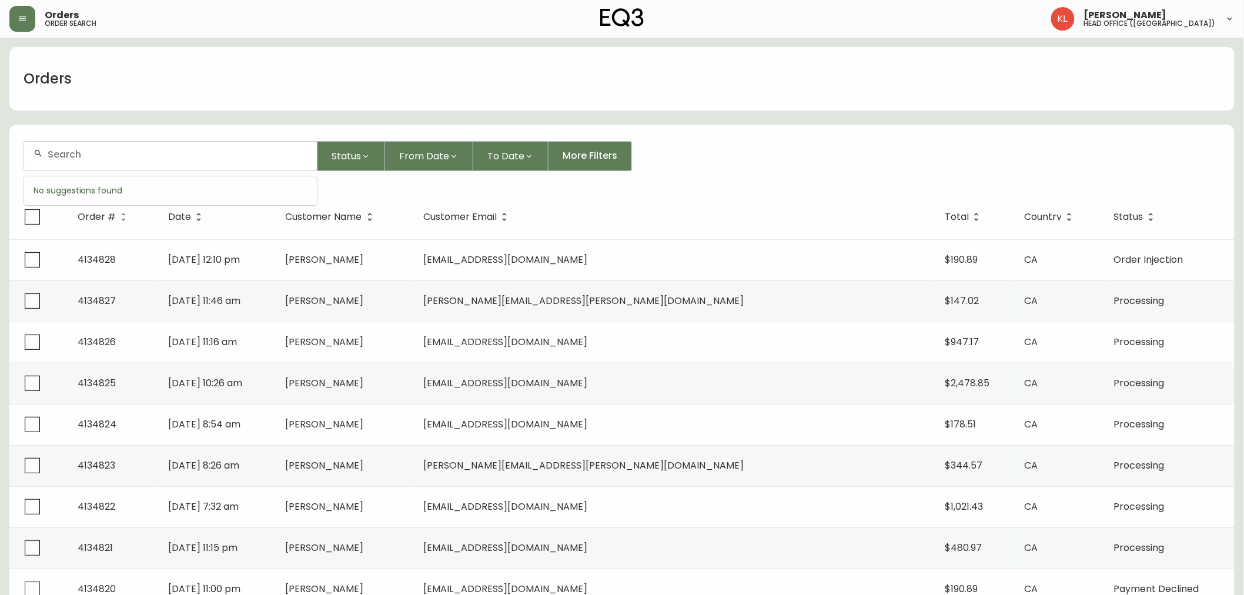
click at [73, 151] on input "text" at bounding box center [178, 154] width 260 height 11
paste input "[EMAIL_ADDRESS][DOMAIN_NAME]"
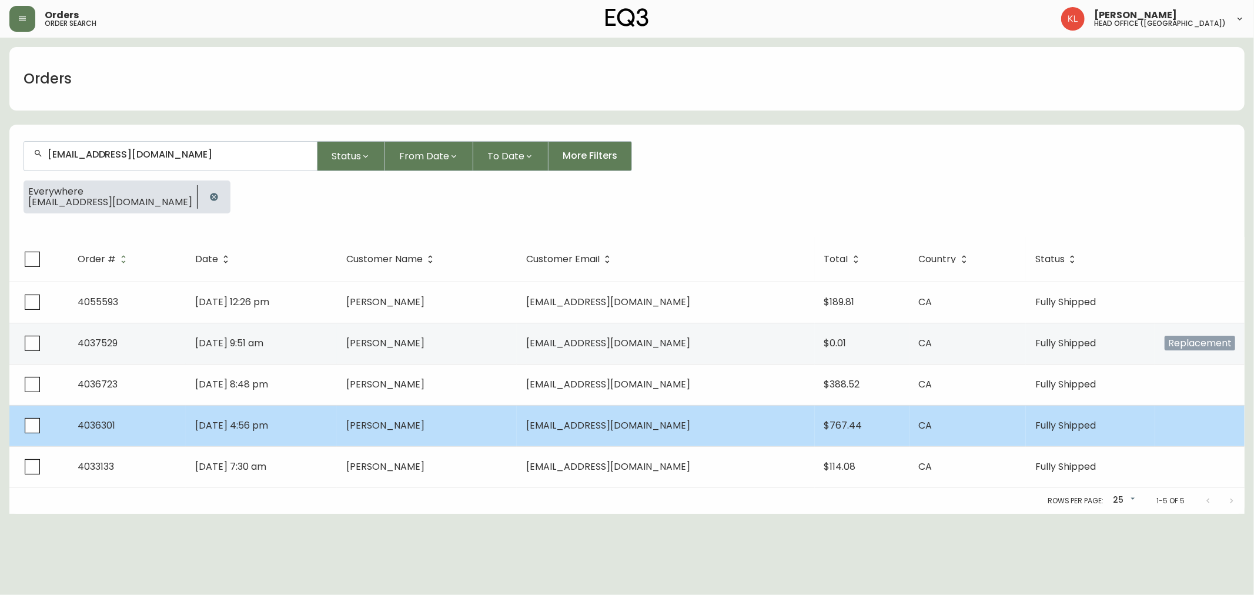
type input "[EMAIL_ADDRESS][DOMAIN_NAME]"
click at [116, 444] on td "4036301" at bounding box center [127, 425] width 118 height 41
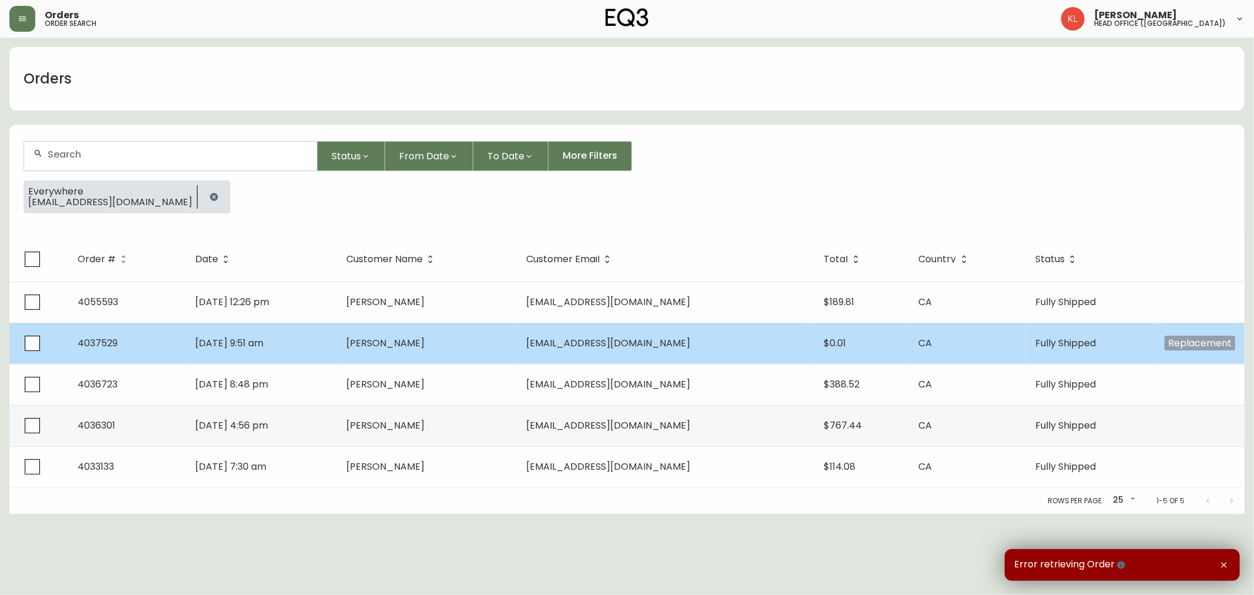
click at [595, 335] on td "[EMAIL_ADDRESS][DOMAIN_NAME]" at bounding box center [666, 343] width 298 height 41
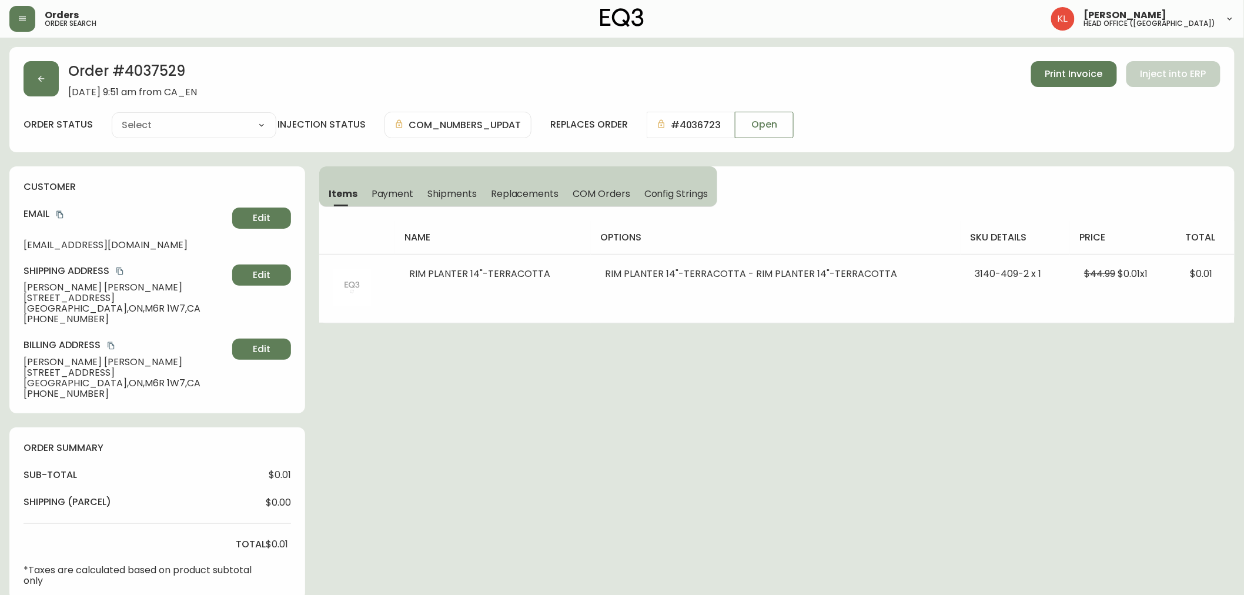
type input "Fully Shipped"
select select "FULLY_SHIPPED"
click at [40, 91] on button "button" at bounding box center [41, 78] width 35 height 35
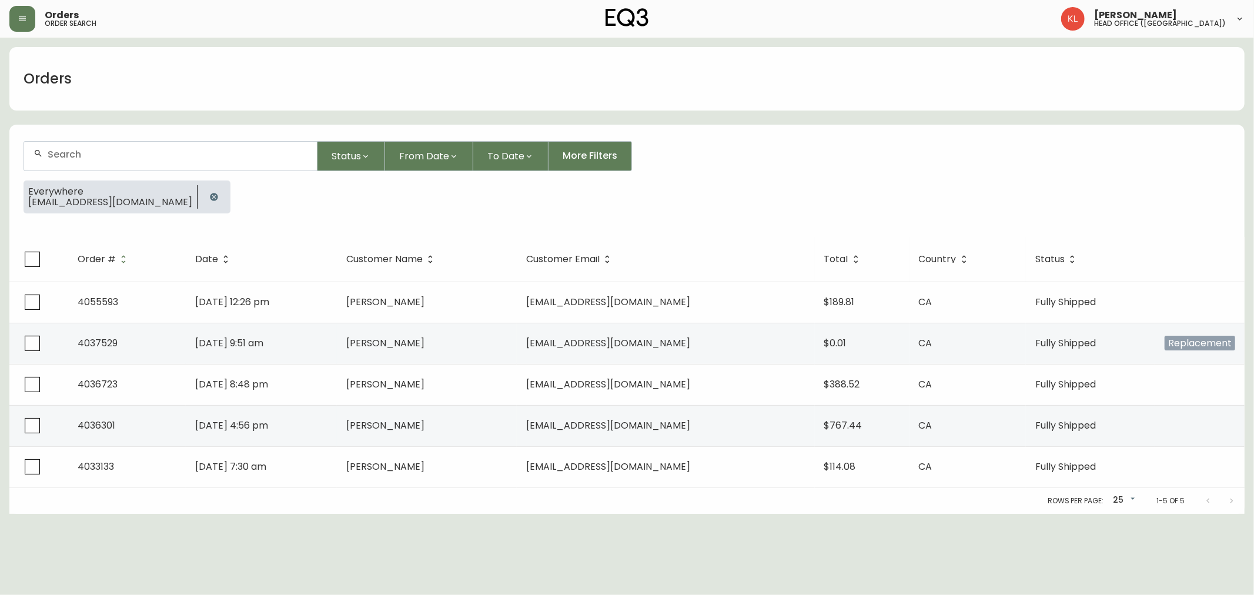
click at [202, 203] on button "button" at bounding box center [214, 197] width 24 height 24
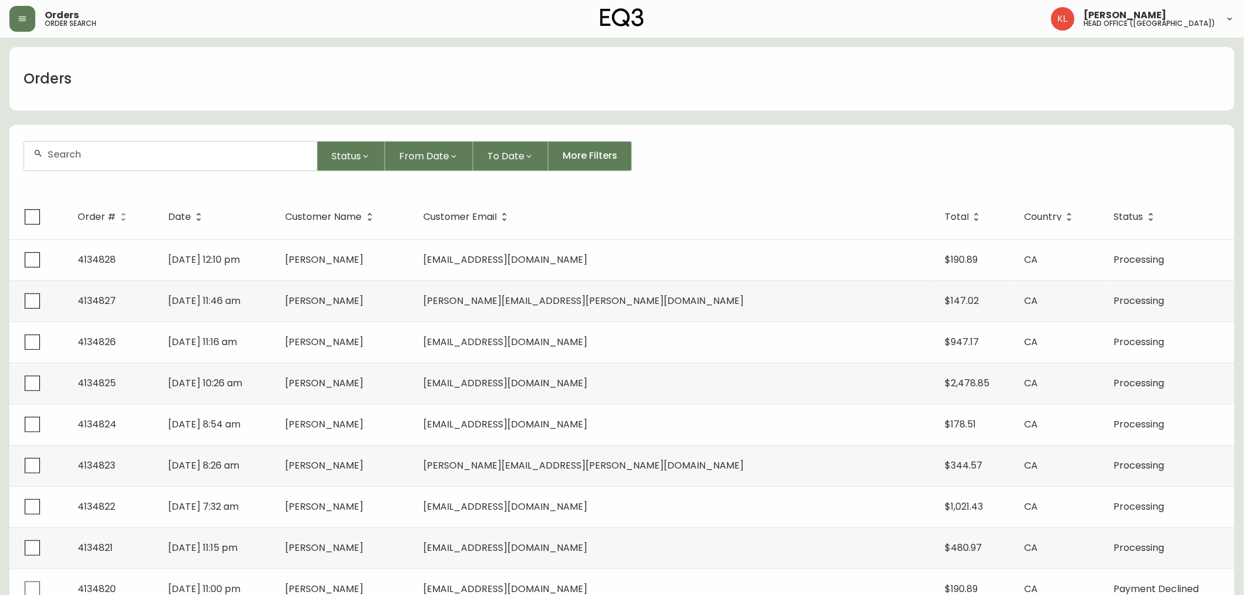
click at [161, 149] on input "text" at bounding box center [178, 154] width 260 height 11
paste input "[EMAIL_ADDRESS][DOMAIN_NAME]"
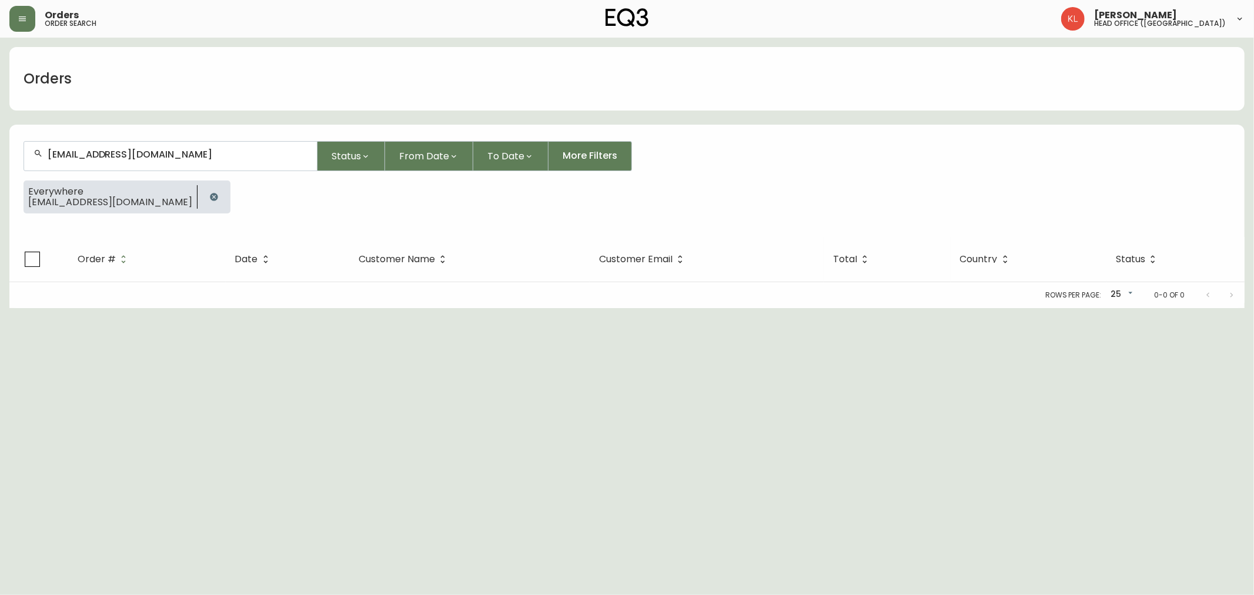
type input "[EMAIL_ADDRESS][DOMAIN_NAME]"
click at [209, 195] on icon "button" at bounding box center [213, 196] width 9 height 9
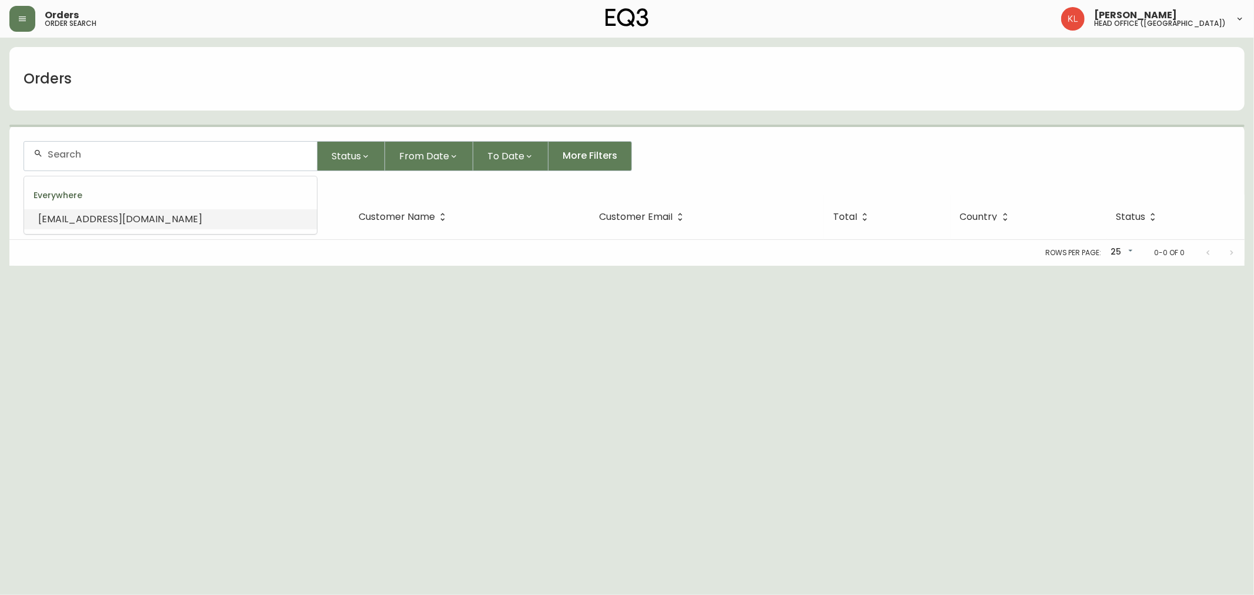
click at [156, 149] on input "text" at bounding box center [178, 154] width 260 height 11
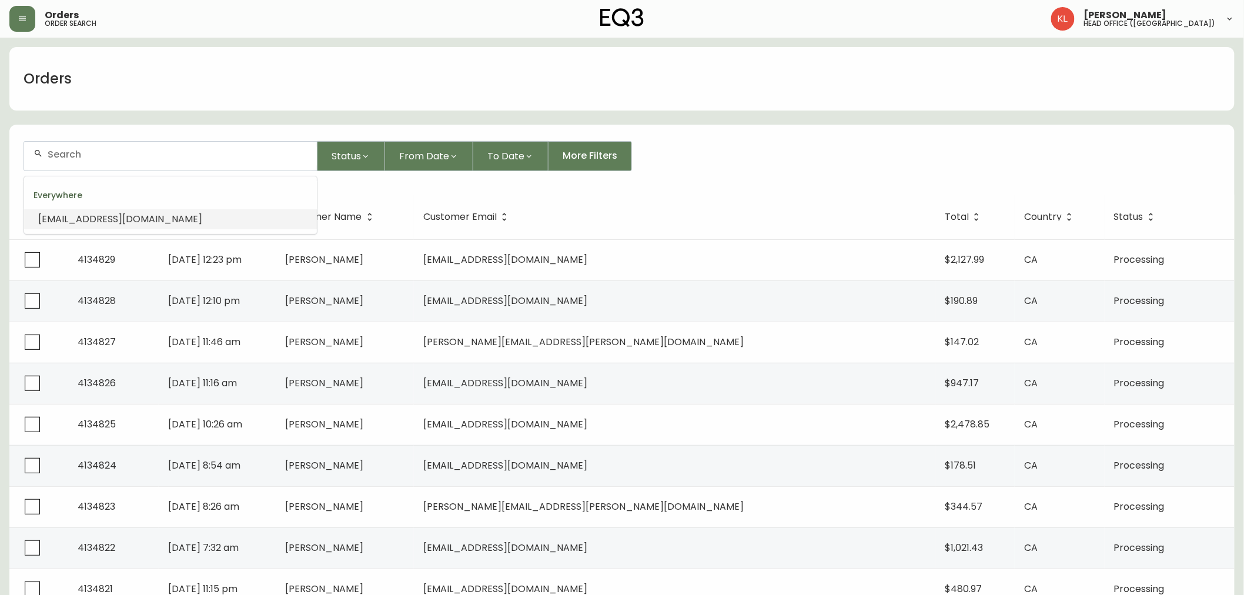
paste input "[EMAIL_ADDRESS][DOMAIN_NAME]"
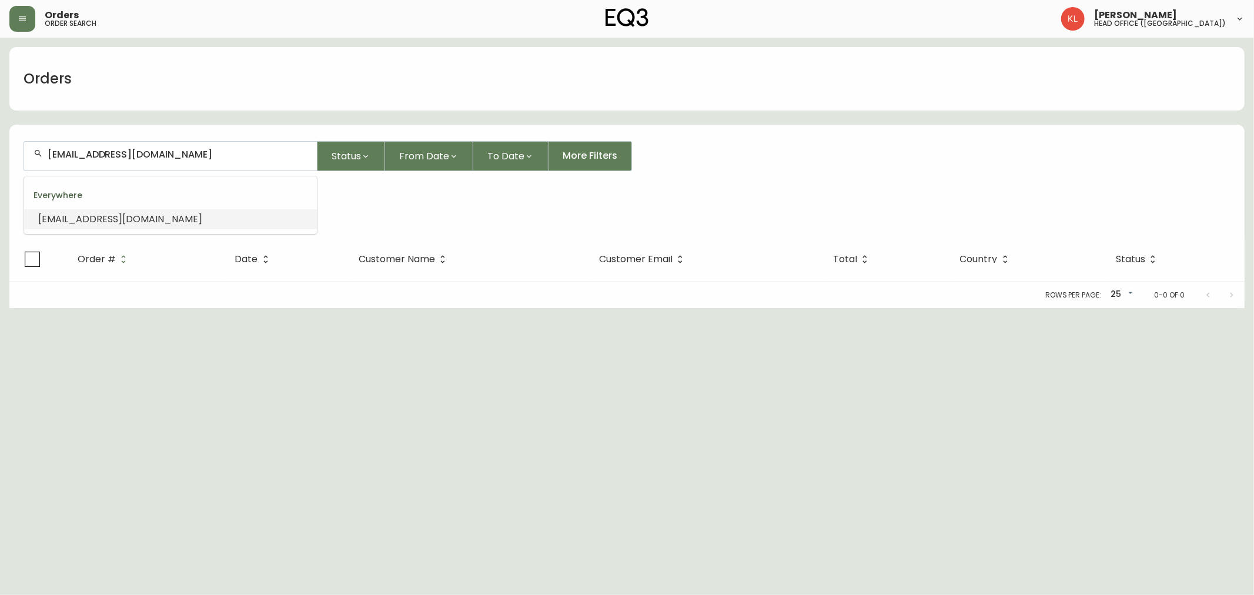
drag, startPoint x: 173, startPoint y: 156, endPoint x: 0, endPoint y: 163, distance: 173.6
click at [0, 163] on main "Orders [EMAIL_ADDRESS][DOMAIN_NAME] Status From Date To Date More Filters Every…" at bounding box center [627, 173] width 1254 height 270
paste input "4133010"
type input "4133010"
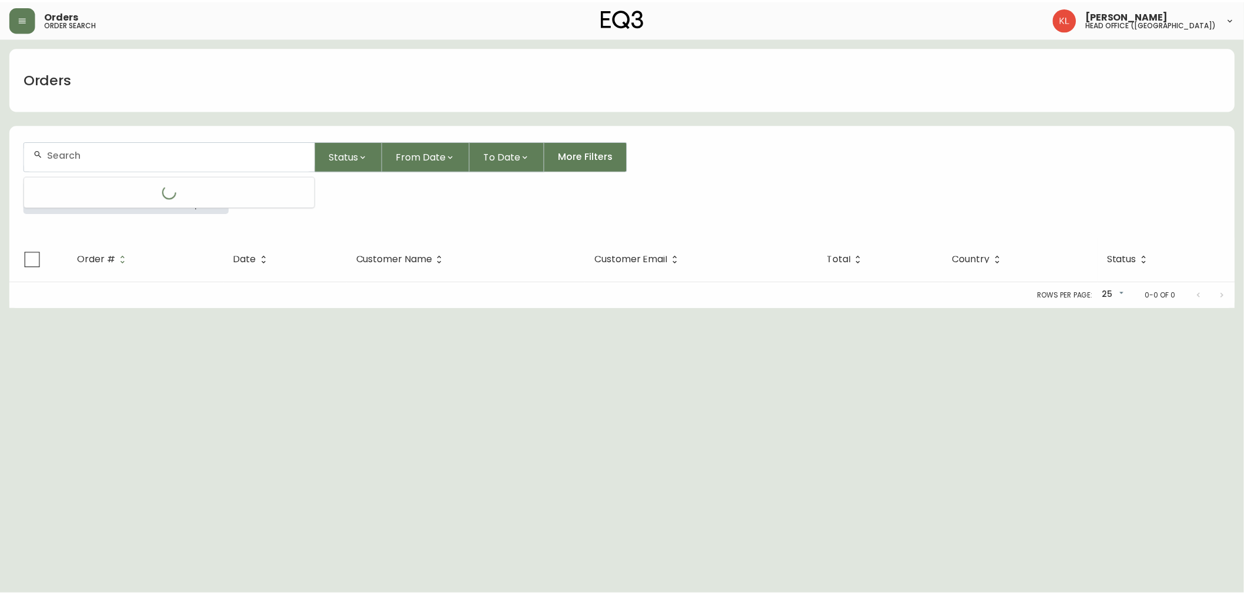
scroll to position [0, 0]
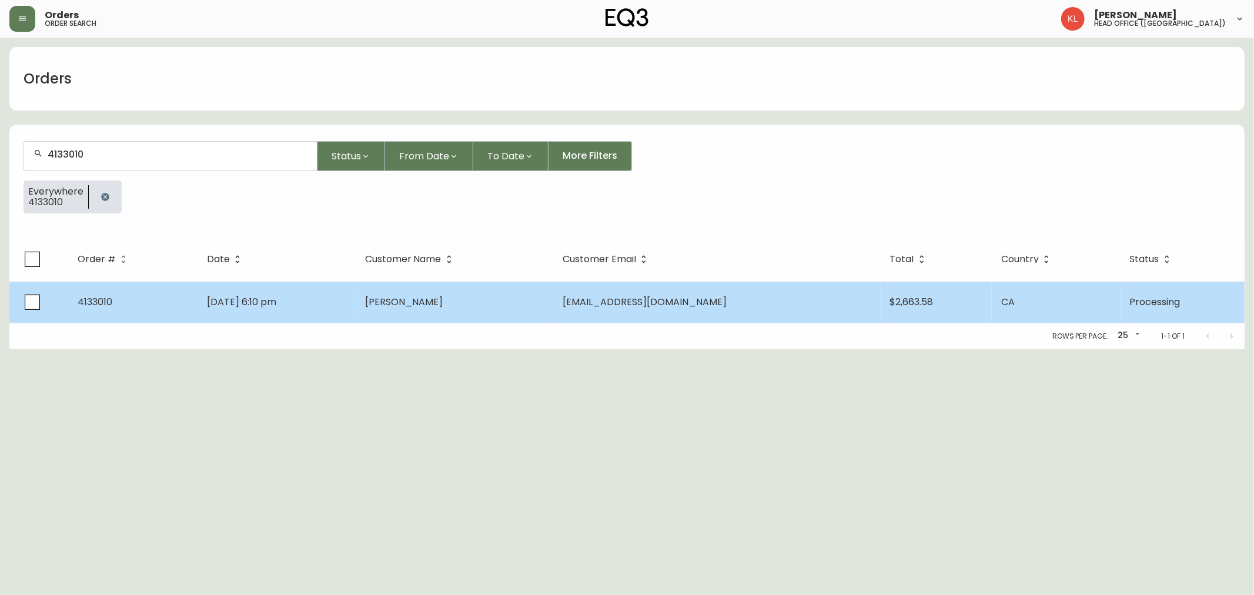
type input "4133010"
click at [253, 287] on td "[DATE] 6:10 pm" at bounding box center [277, 302] width 158 height 41
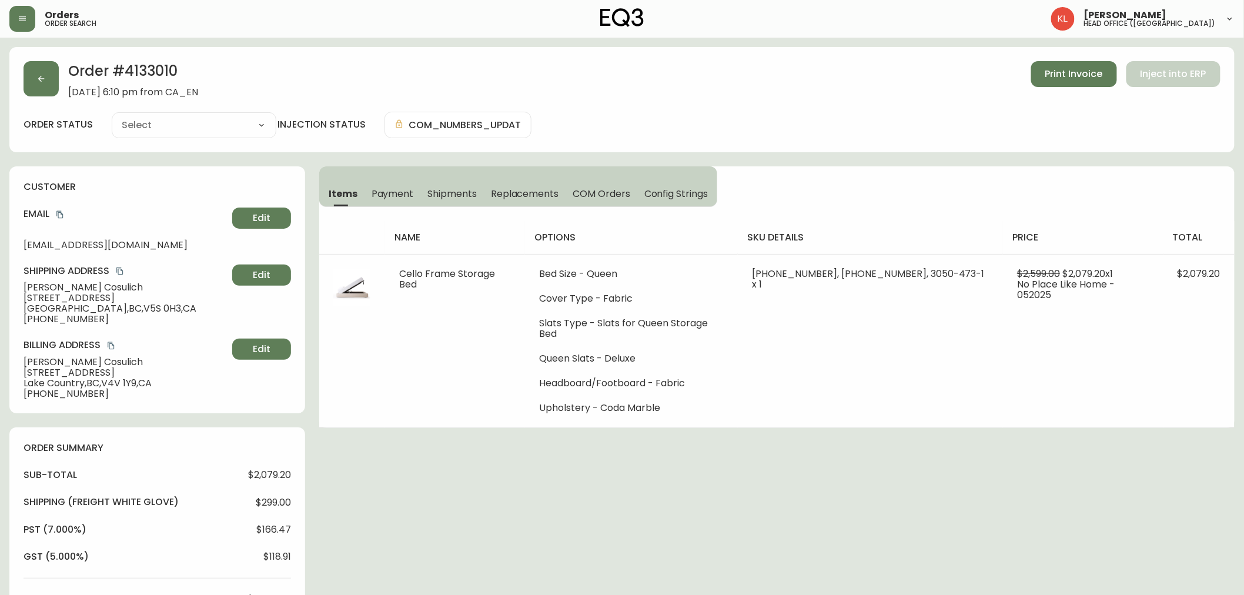
type input "Processing"
select select "PROCESSING"
click at [44, 84] on button "button" at bounding box center [41, 78] width 35 height 35
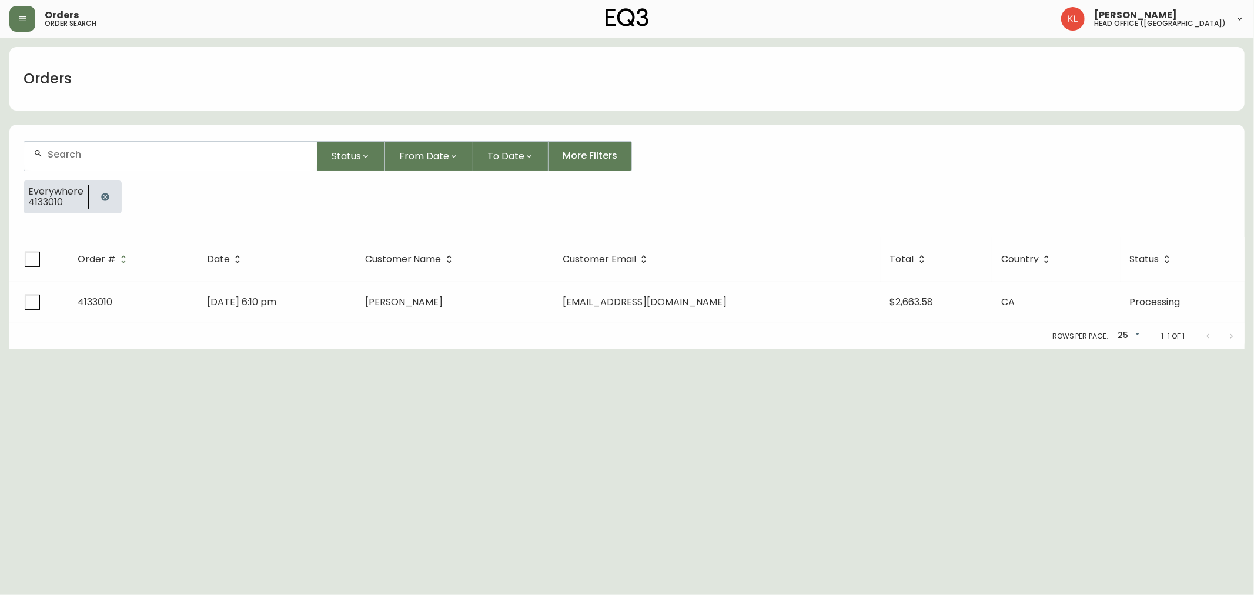
click at [111, 189] on button "button" at bounding box center [105, 197] width 24 height 24
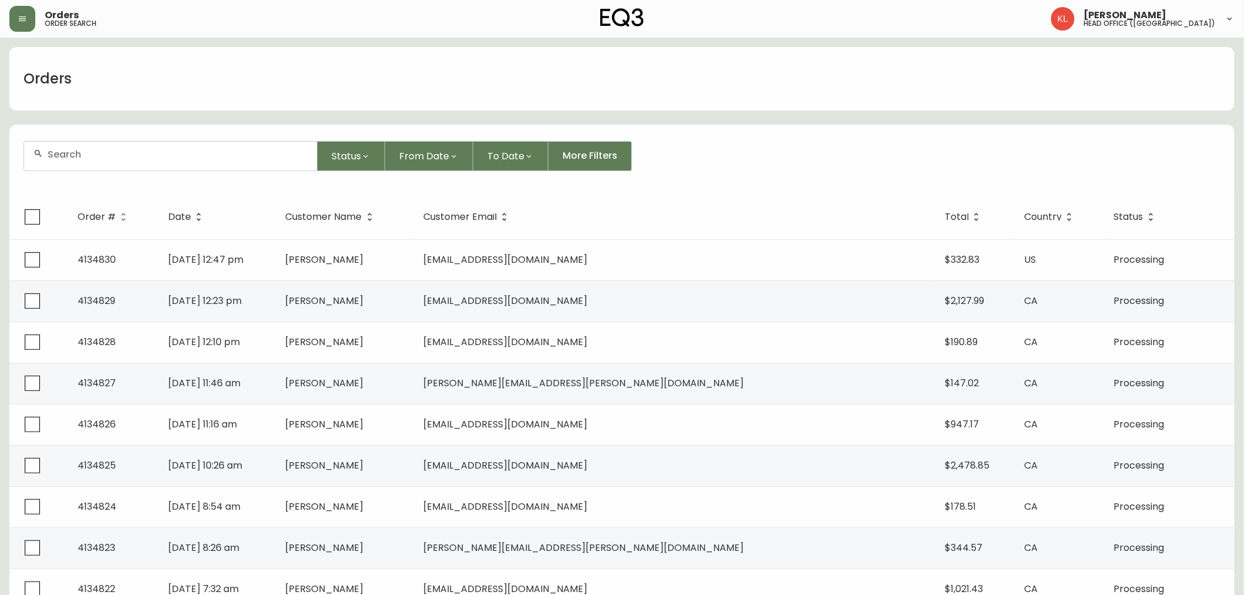
click at [121, 163] on div at bounding box center [170, 156] width 293 height 29
paste input "4133556"
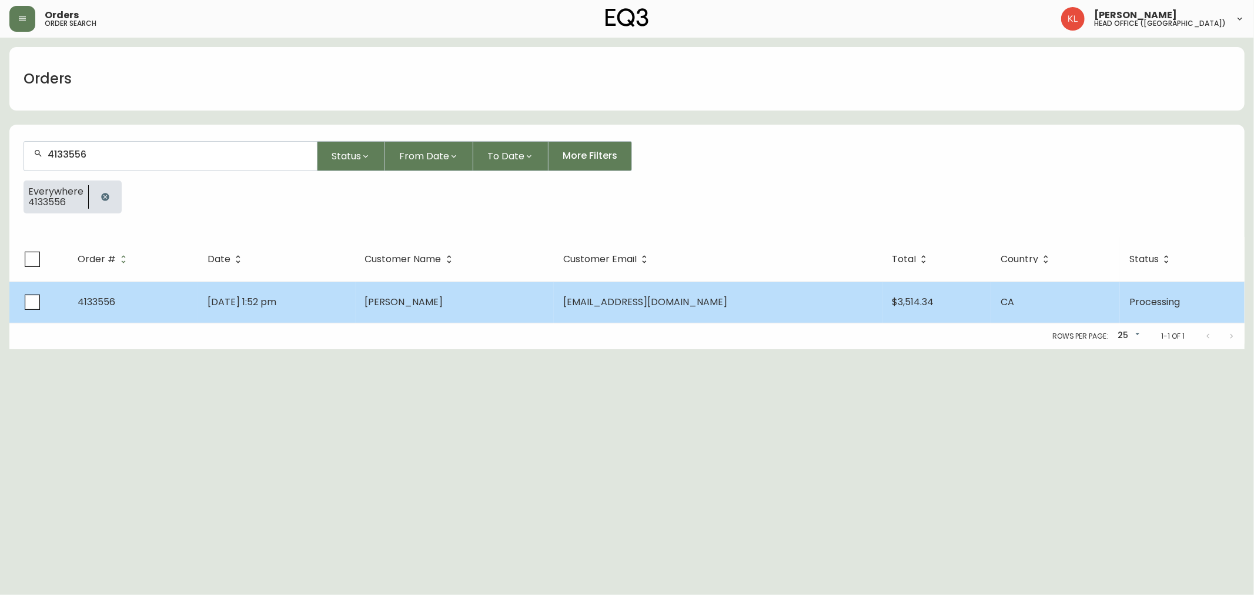
type input "4133556"
click at [259, 304] on span "[DATE] 1:52 pm" at bounding box center [242, 302] width 69 height 14
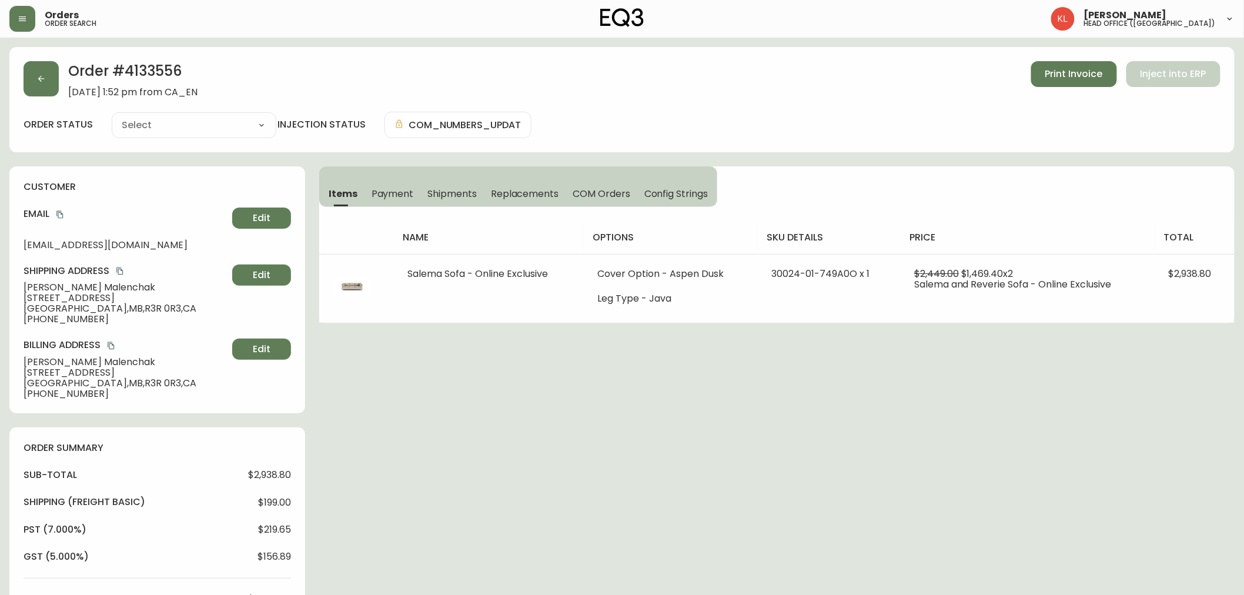
type input "Processing"
select select "PROCESSING"
